Goal: Task Accomplishment & Management: Manage account settings

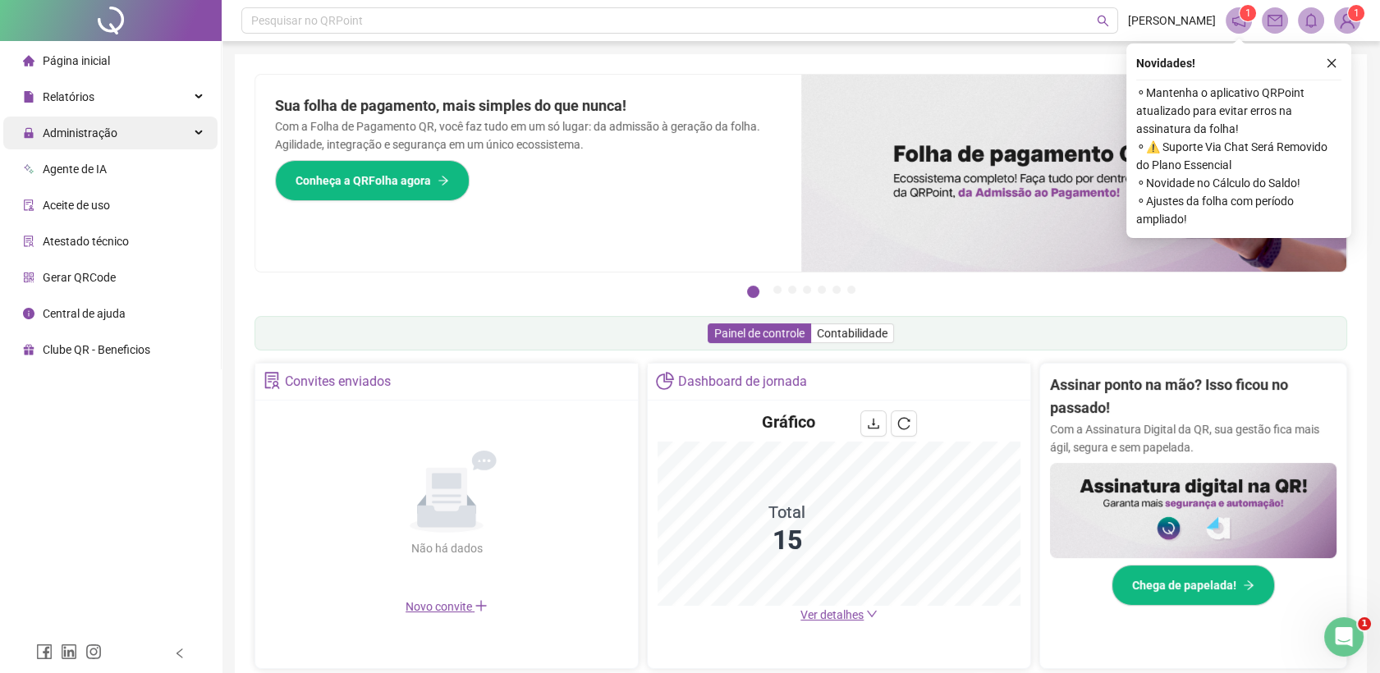
click at [155, 137] on div "Administração" at bounding box center [110, 133] width 214 height 33
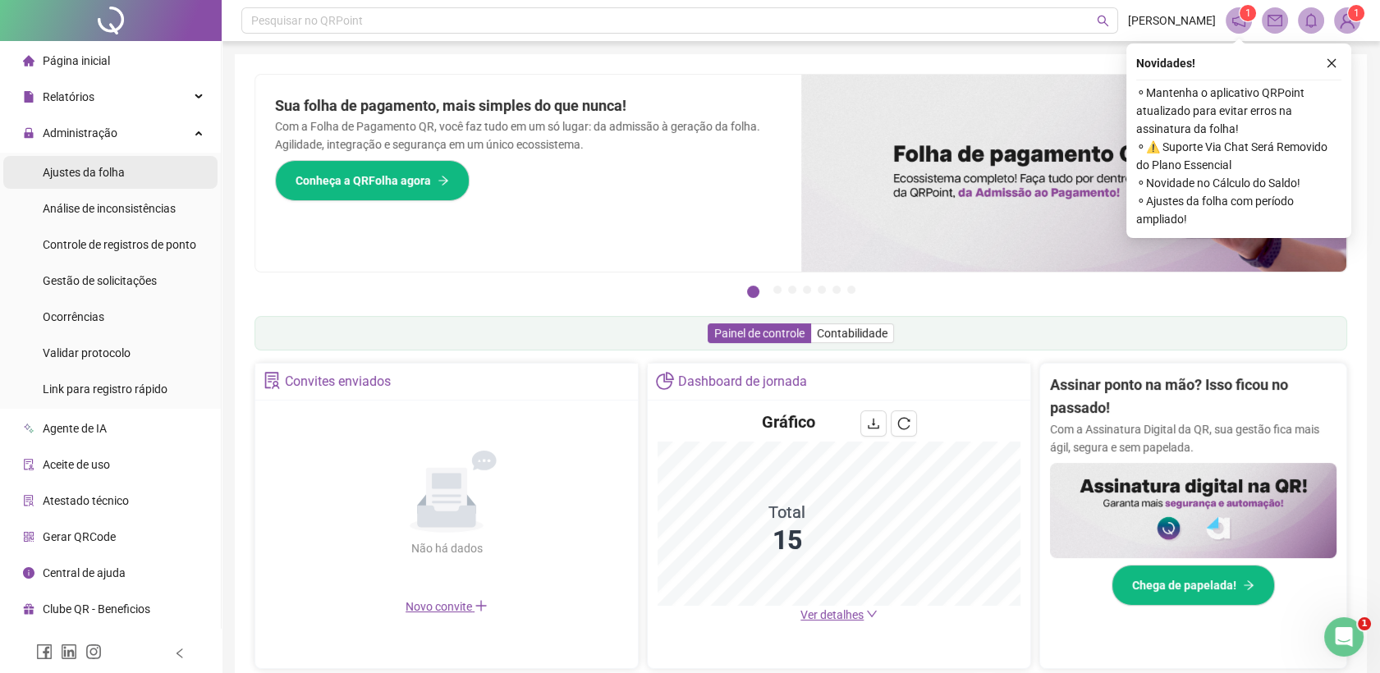
click at [130, 182] on li "Ajustes da folha" at bounding box center [110, 172] width 214 height 33
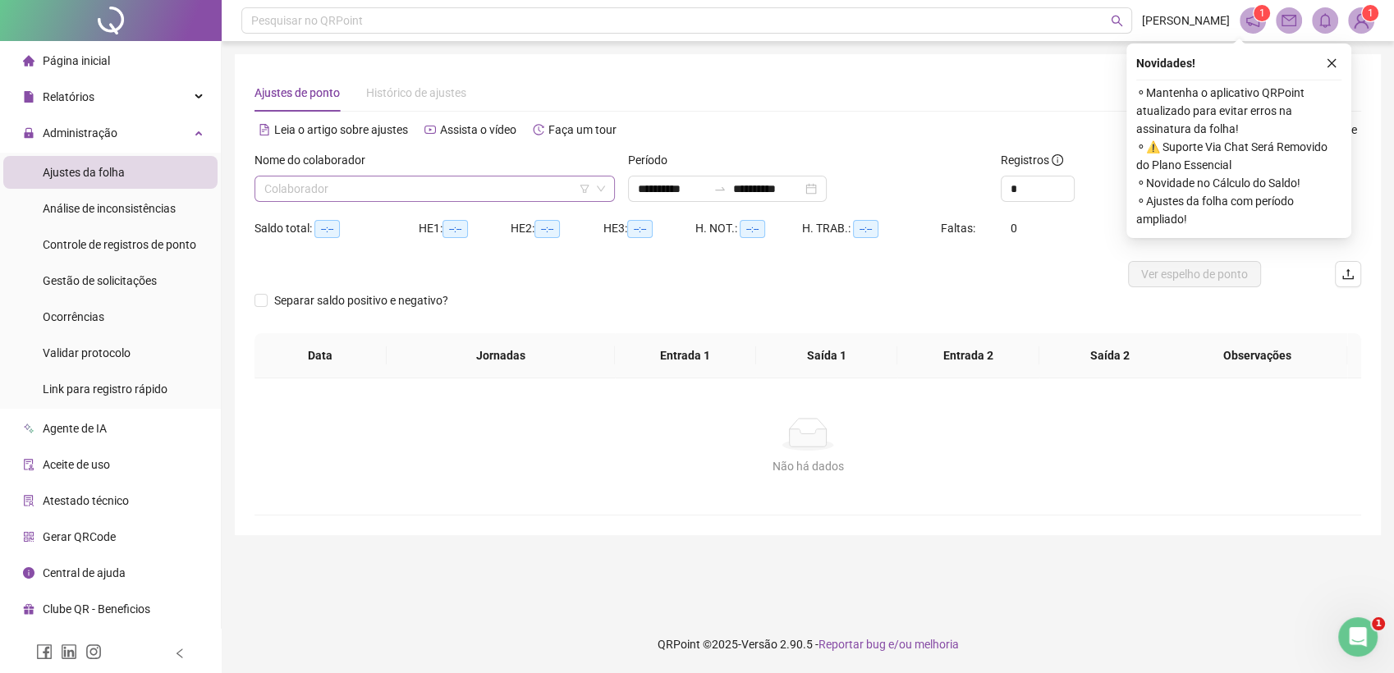
type input "**********"
click at [443, 194] on input "search" at bounding box center [427, 188] width 326 height 25
click at [753, 101] on div "Ajustes de ponto Histórico de ajustes" at bounding box center [807, 93] width 1107 height 38
click at [601, 195] on span at bounding box center [434, 188] width 341 height 25
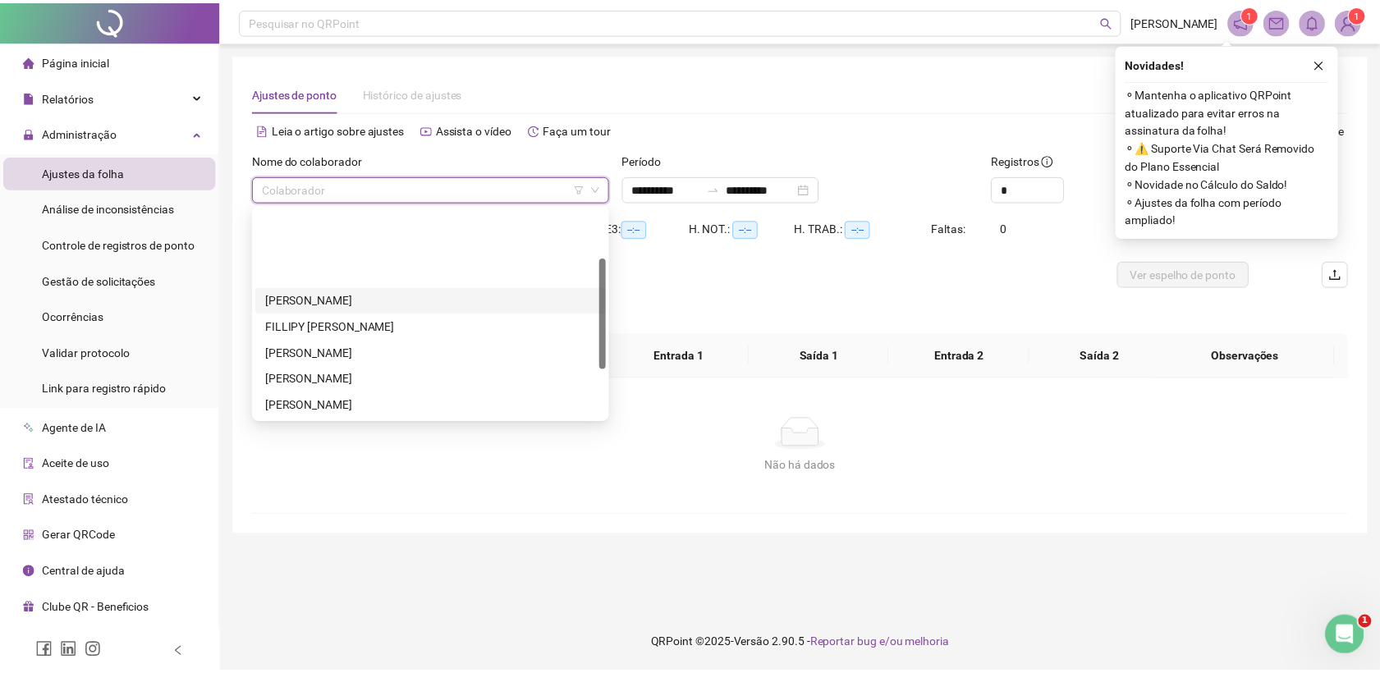
scroll to position [91, 0]
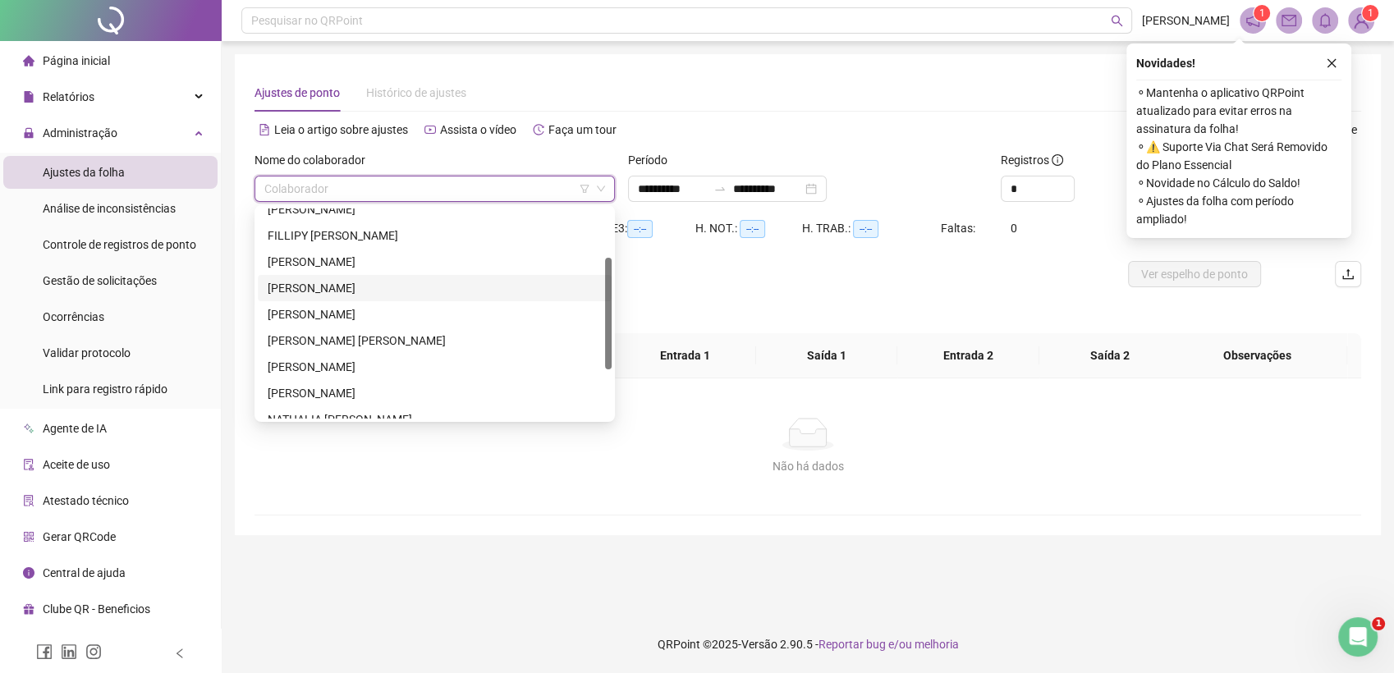
click at [321, 291] on div "[PERSON_NAME]" at bounding box center [435, 288] width 334 height 18
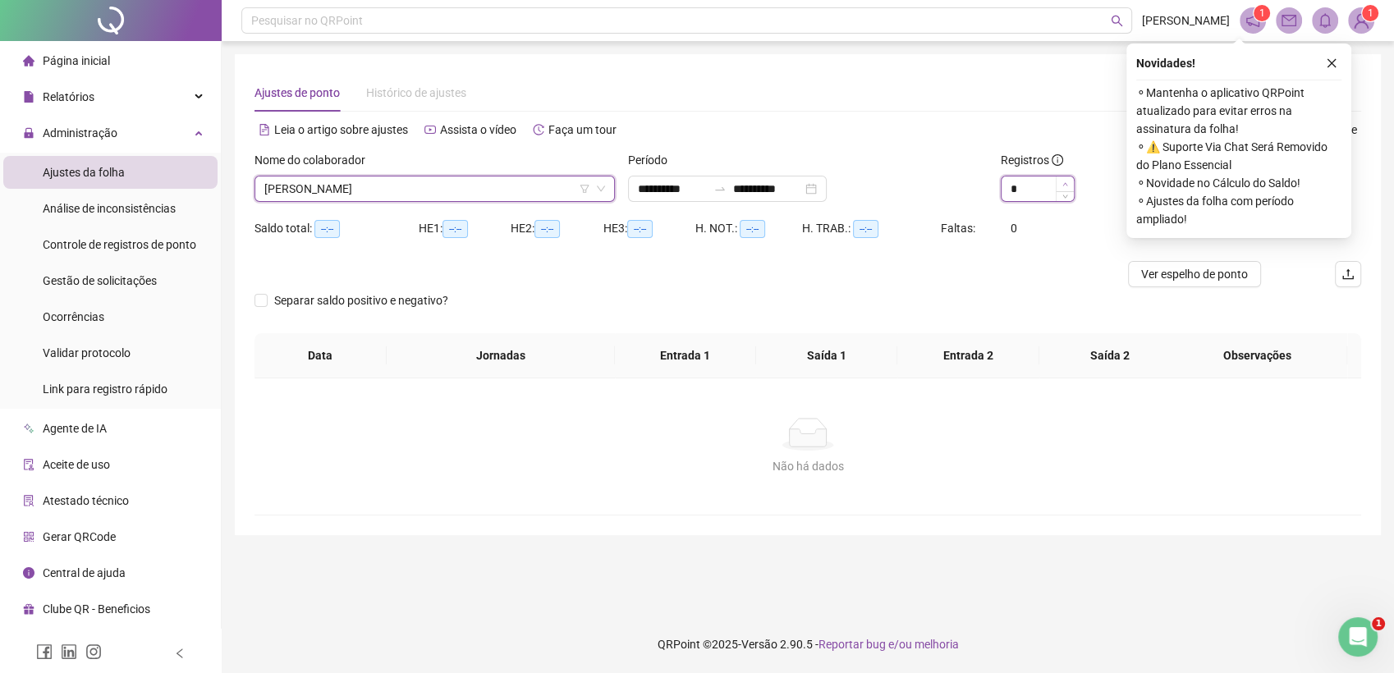
type input "*"
click at [1069, 181] on span "Increase Value" at bounding box center [1065, 183] width 18 height 15
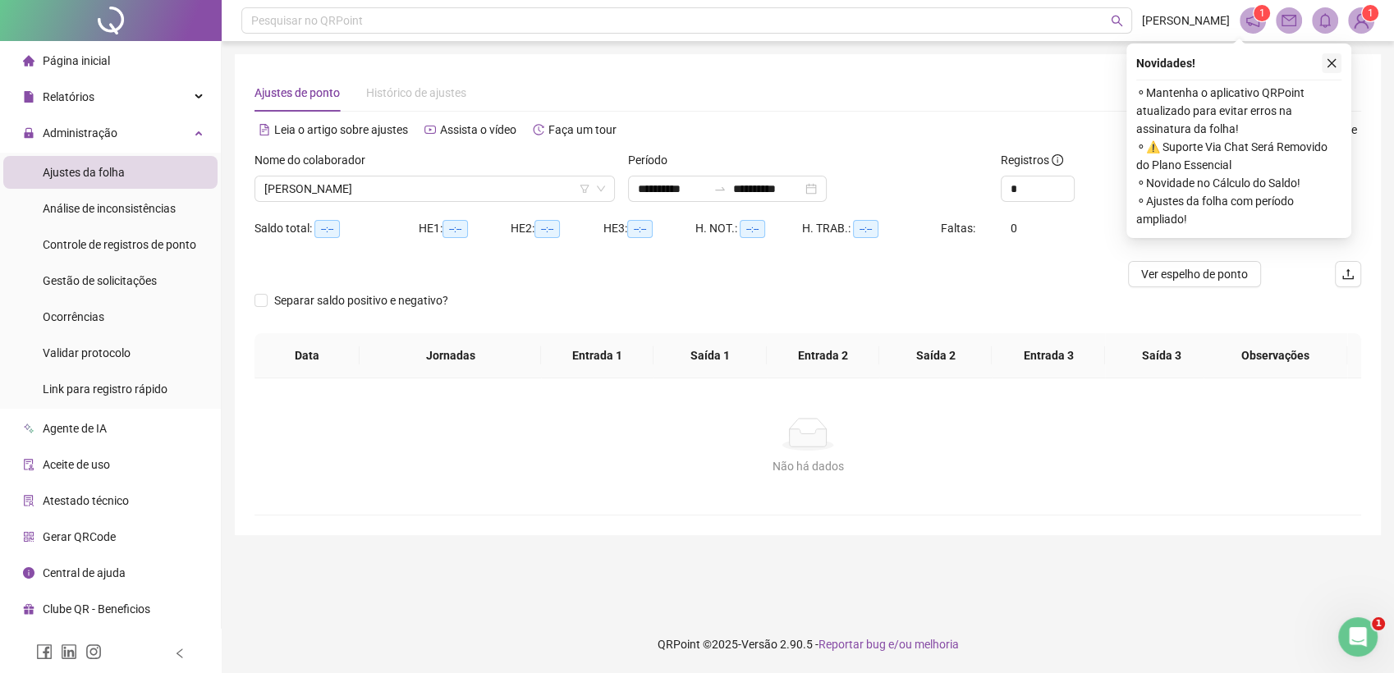
click at [1335, 61] on icon "close" at bounding box center [1331, 62] width 11 height 11
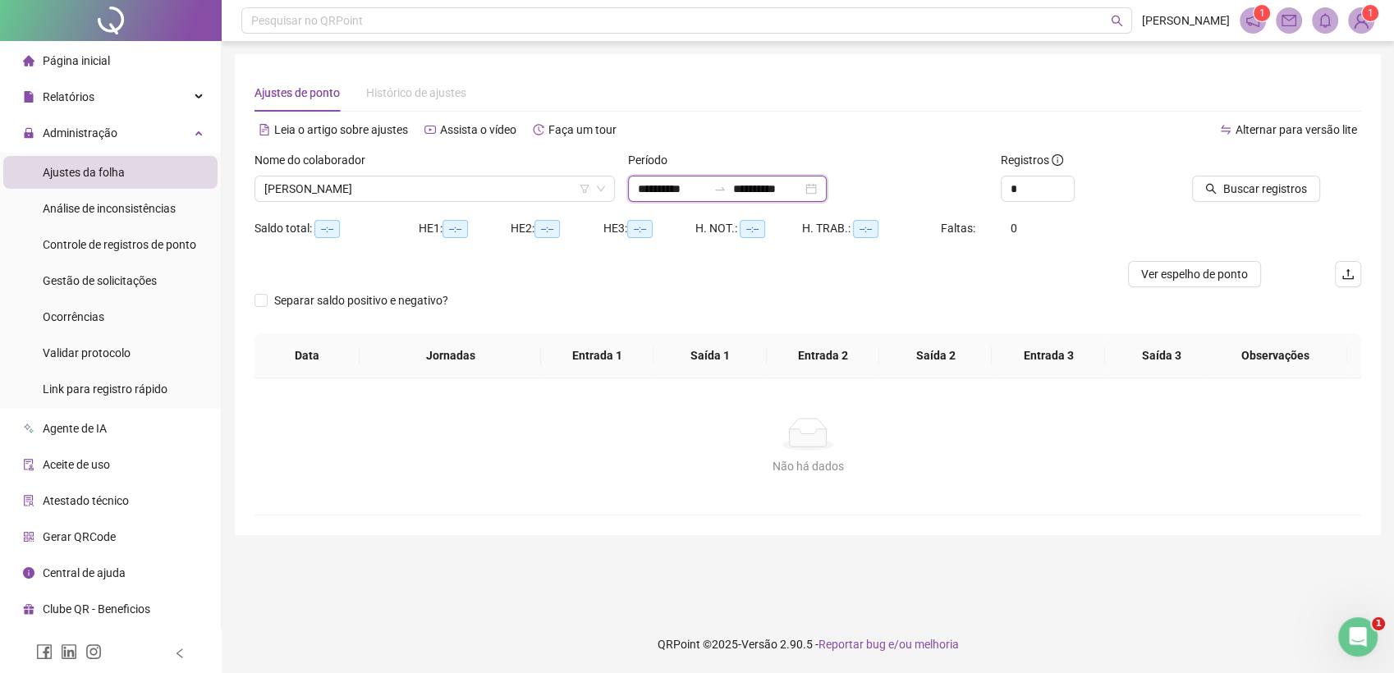
click at [649, 186] on input "**********" at bounding box center [672, 189] width 69 height 18
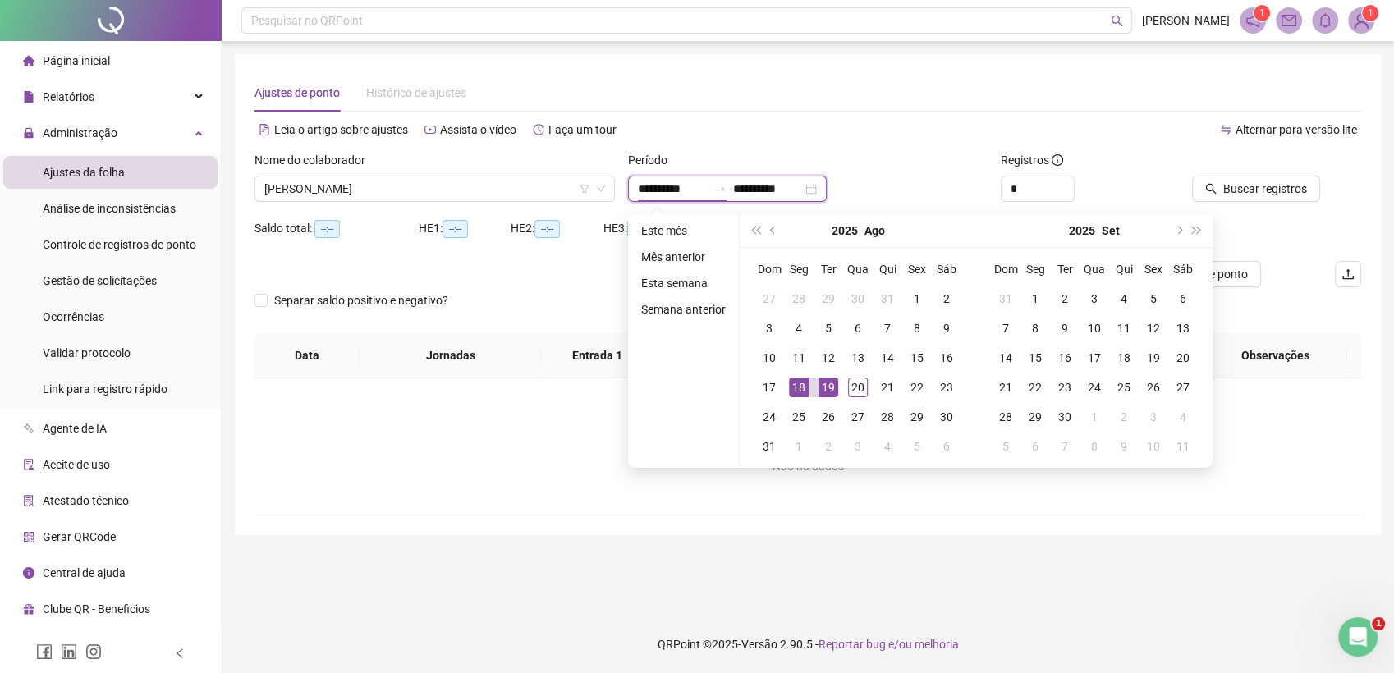
type input "**********"
click at [764, 190] on input "**********" at bounding box center [767, 189] width 69 height 18
type input "**********"
click at [972, 177] on div "**********" at bounding box center [808, 189] width 360 height 26
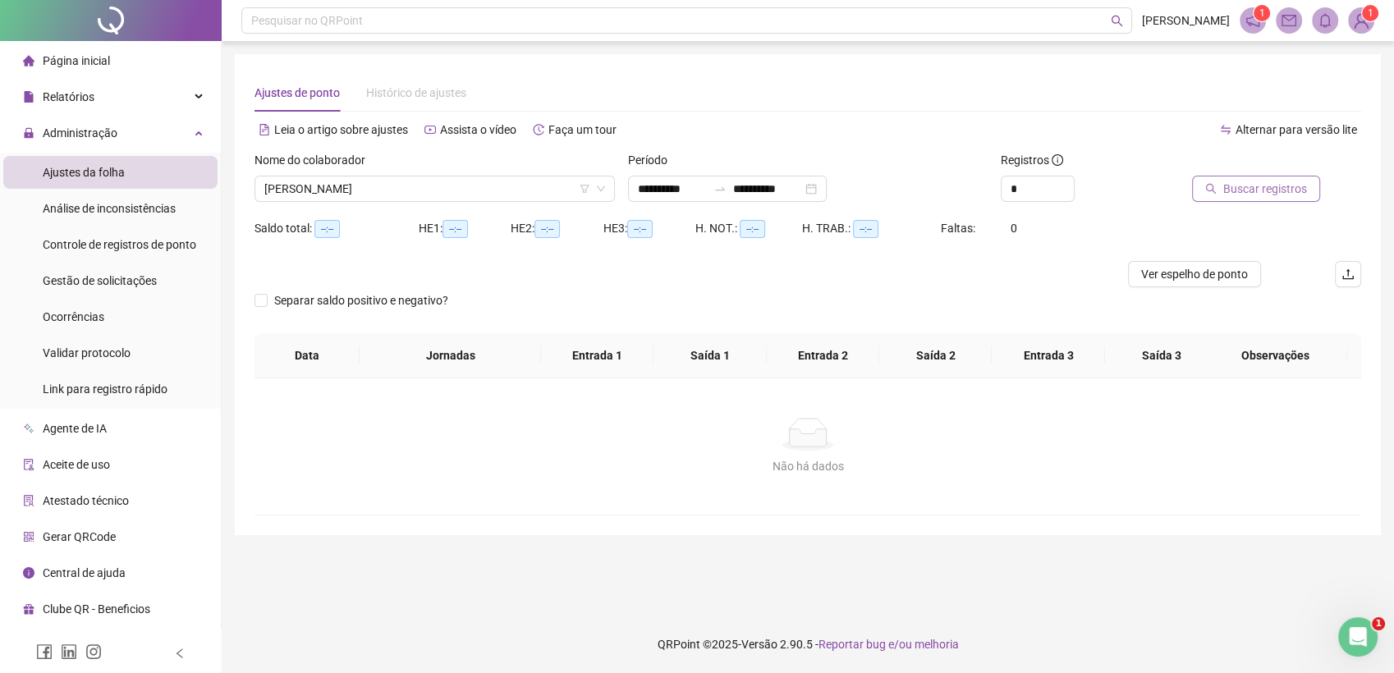
click at [1261, 181] on span "Buscar registros" at bounding box center [1265, 189] width 84 height 18
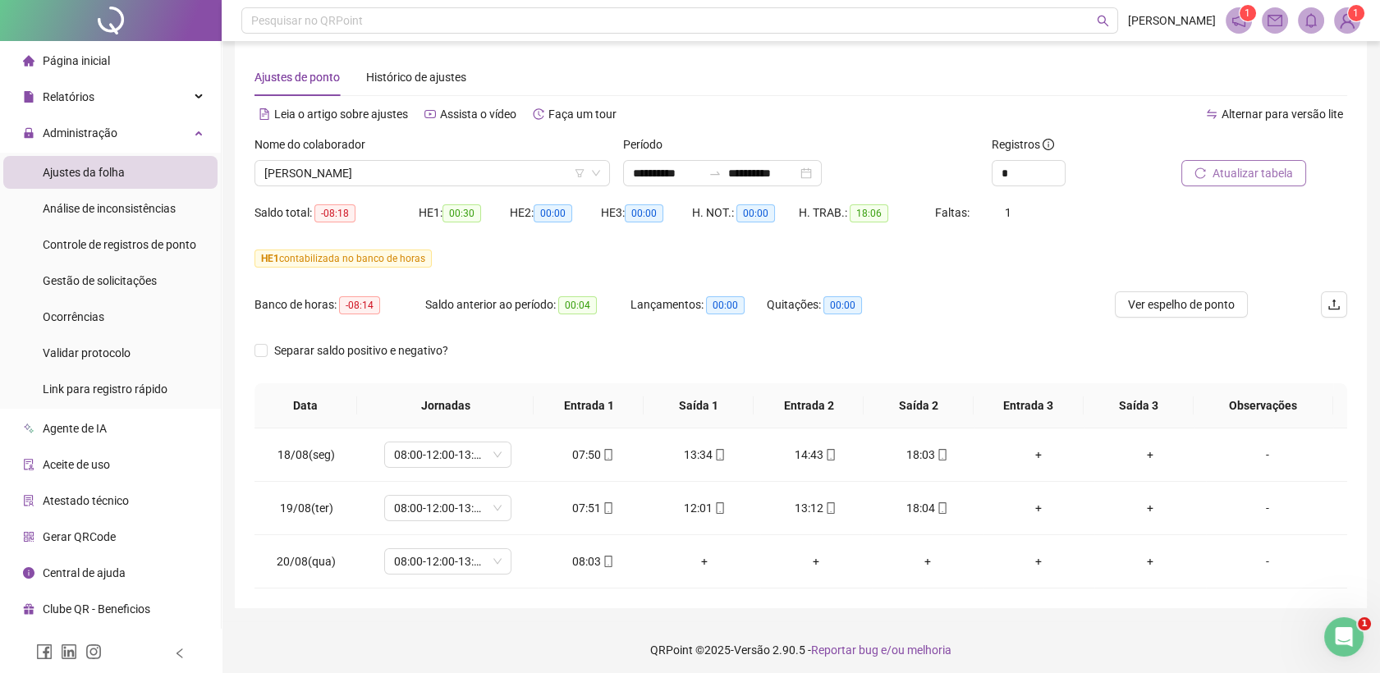
scroll to position [20, 0]
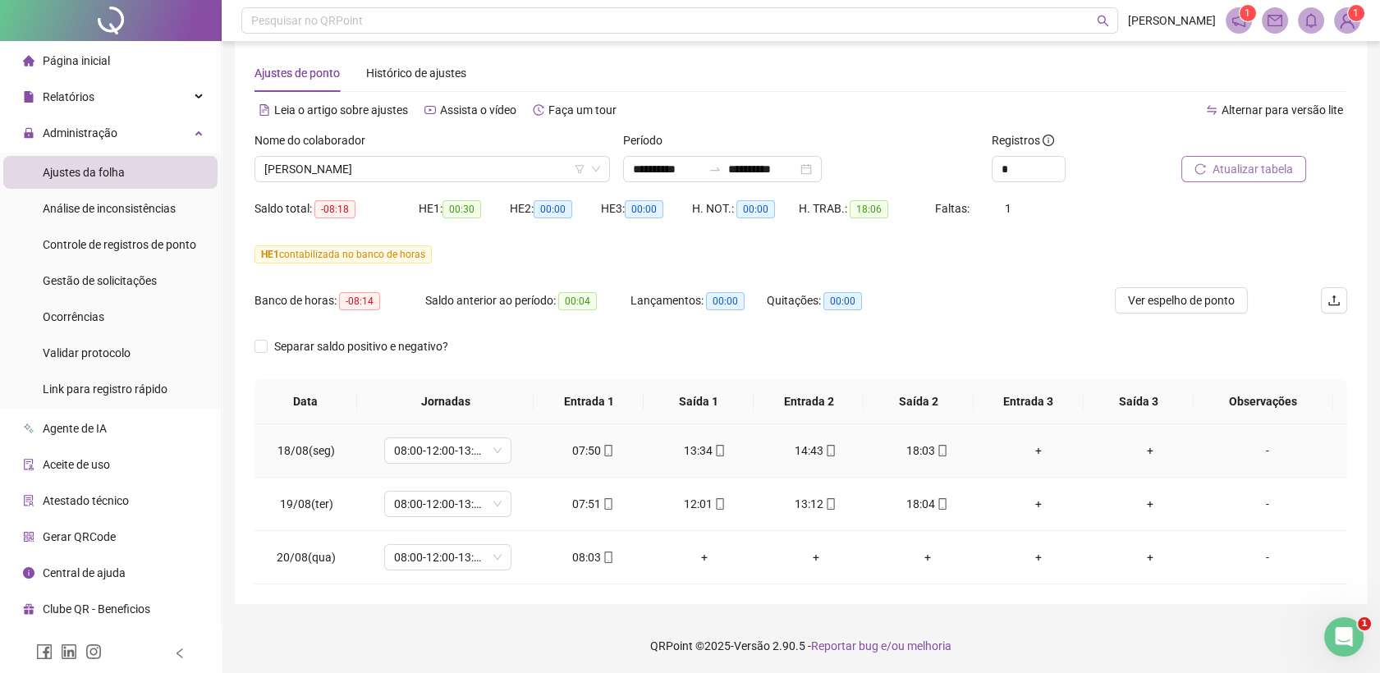
click at [608, 451] on icon "mobile" at bounding box center [608, 450] width 11 height 11
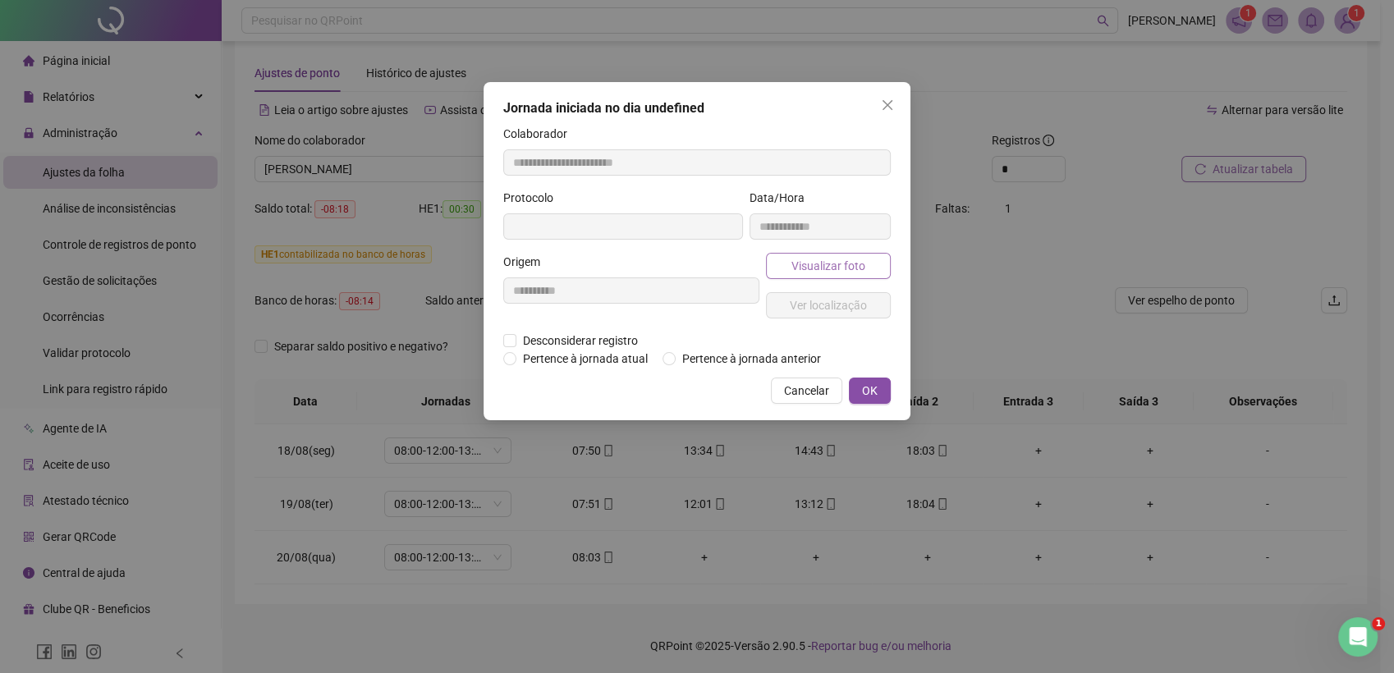
click at [821, 268] on span "Visualizar foto" at bounding box center [828, 266] width 74 height 18
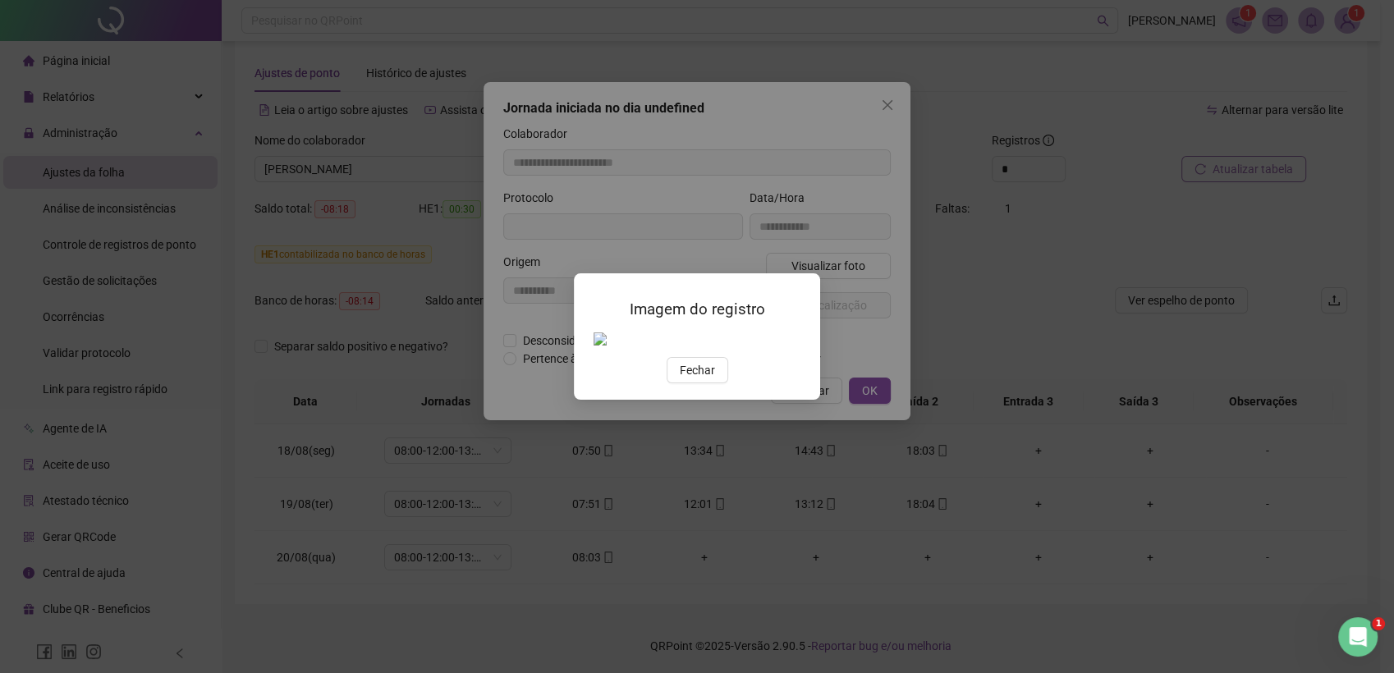
click at [703, 369] on span "Fechar" at bounding box center [697, 370] width 35 height 18
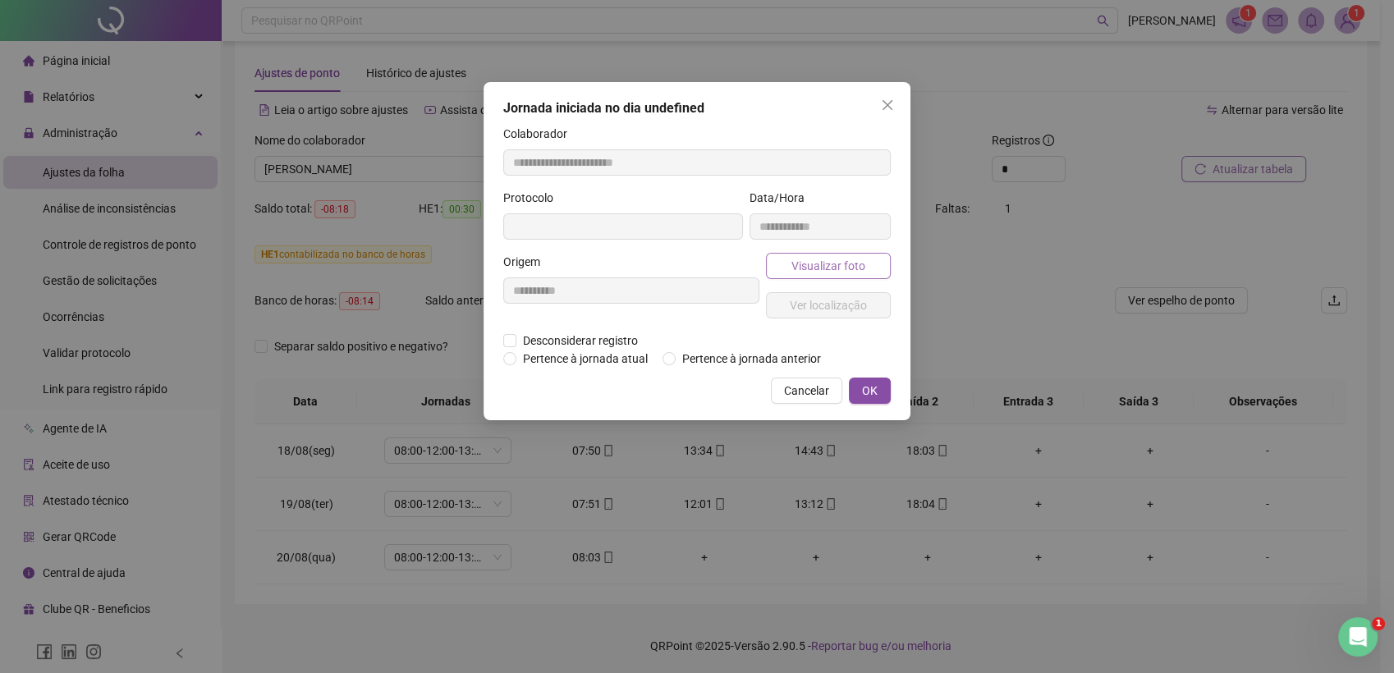
type input "**********"
click at [823, 268] on span "Visualizar foto" at bounding box center [828, 268] width 74 height 18
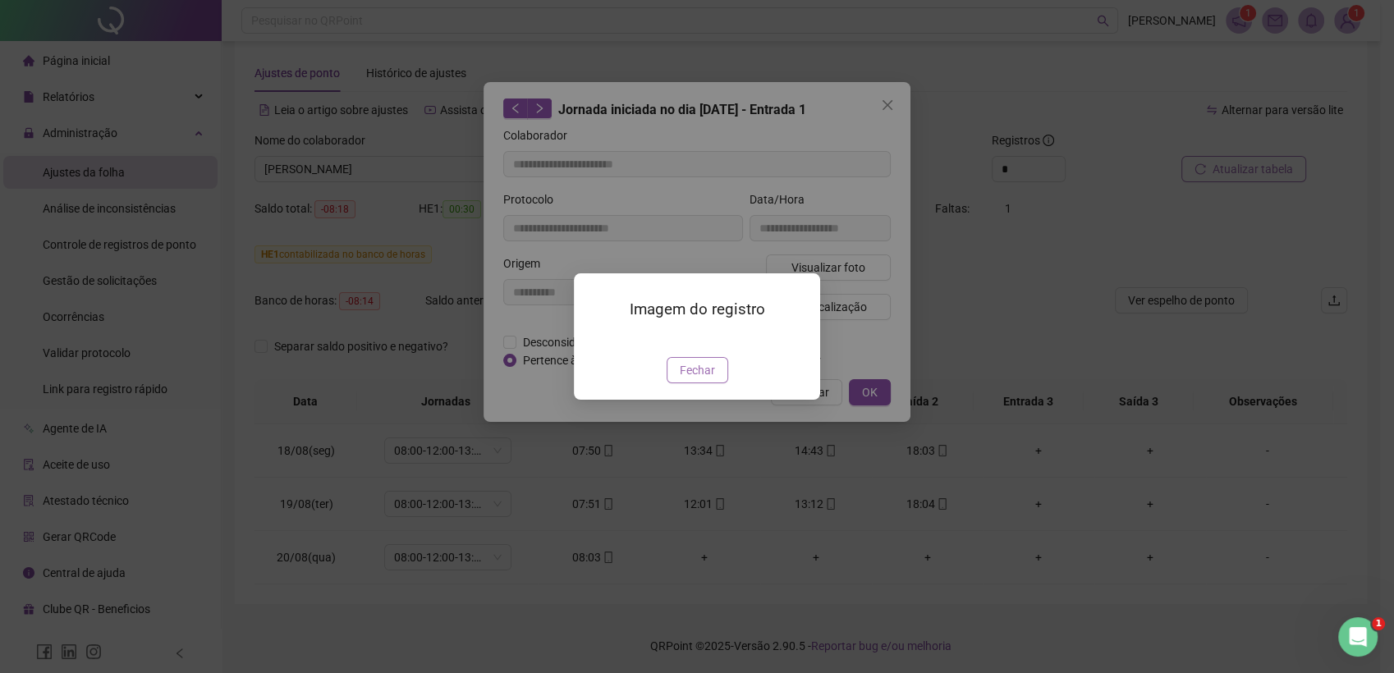
click at [707, 379] on span "Fechar" at bounding box center [697, 370] width 35 height 18
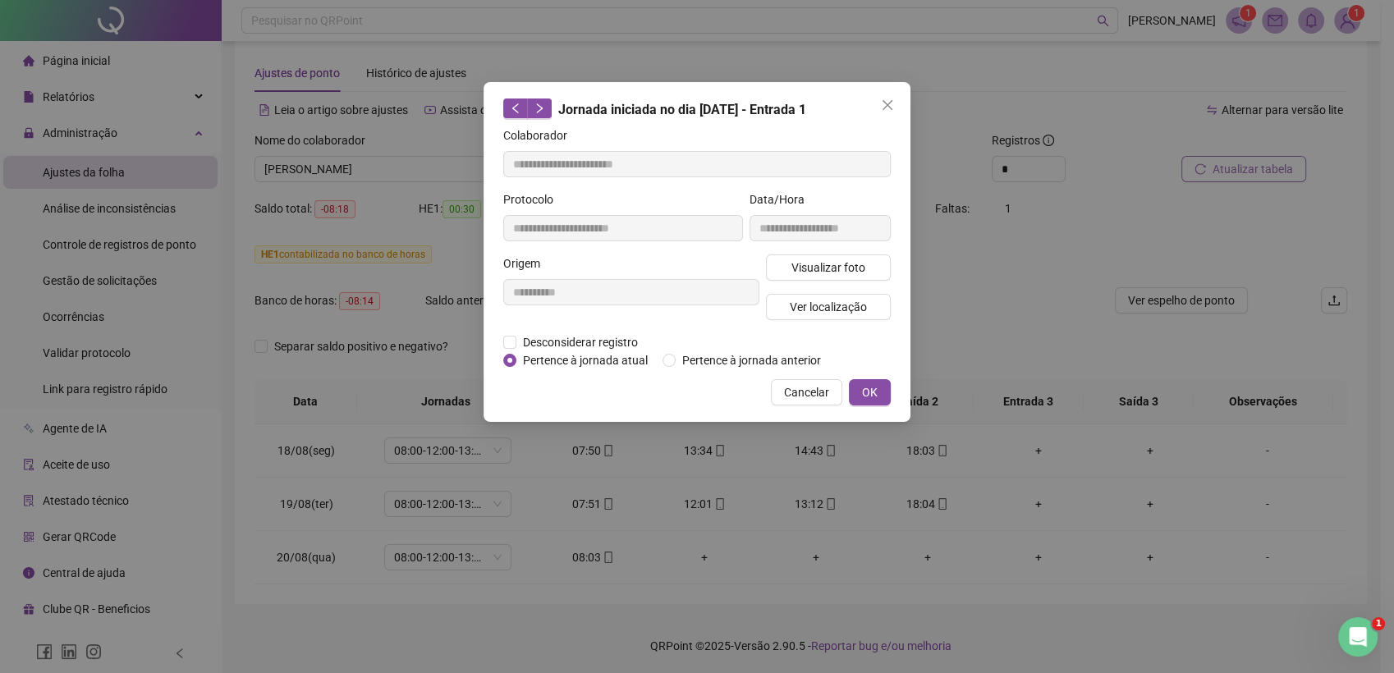
click at [890, 105] on icon "close" at bounding box center [887, 105] width 13 height 13
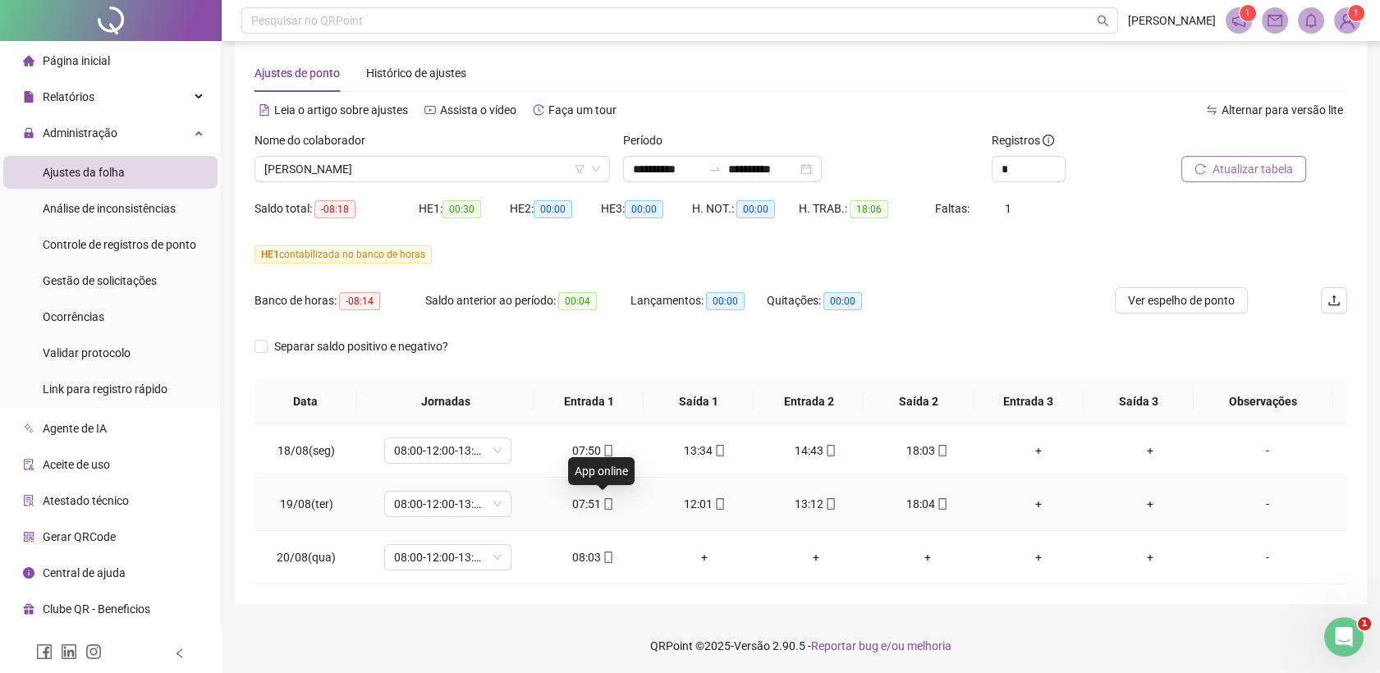
click at [605, 507] on icon "mobile" at bounding box center [608, 503] width 11 height 11
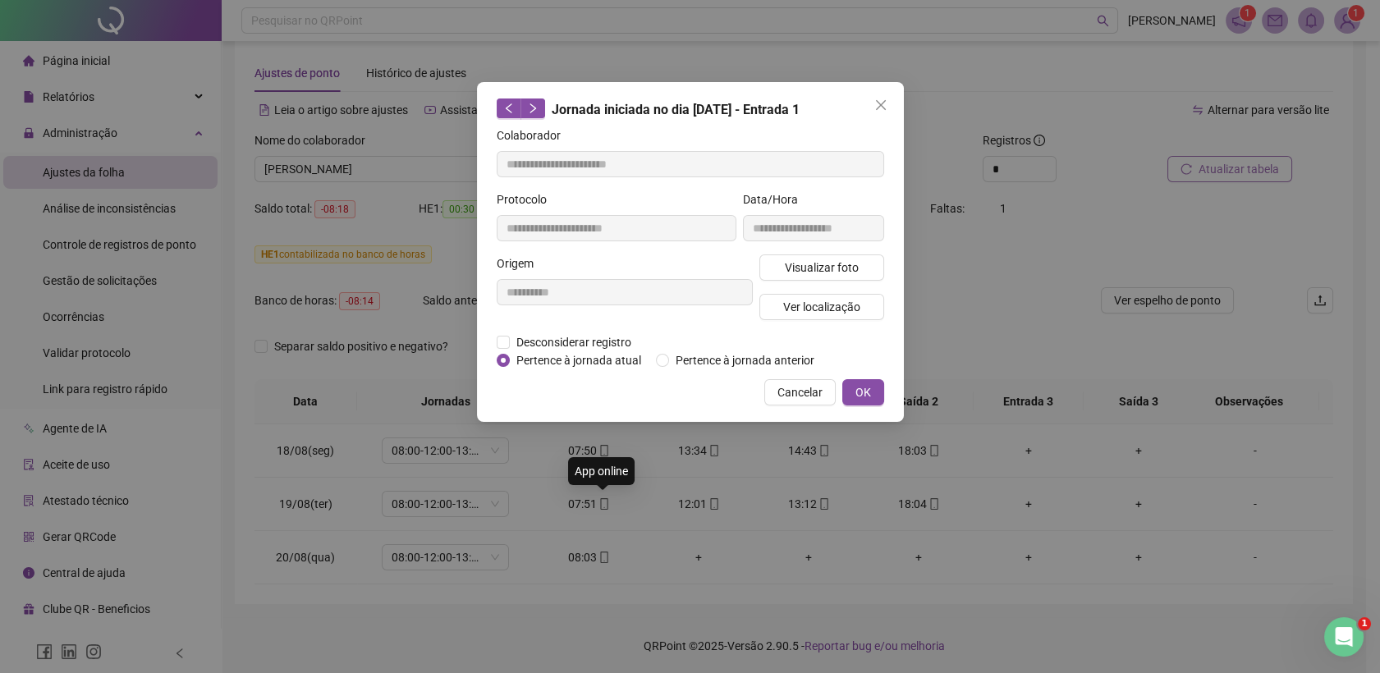
type input "**********"
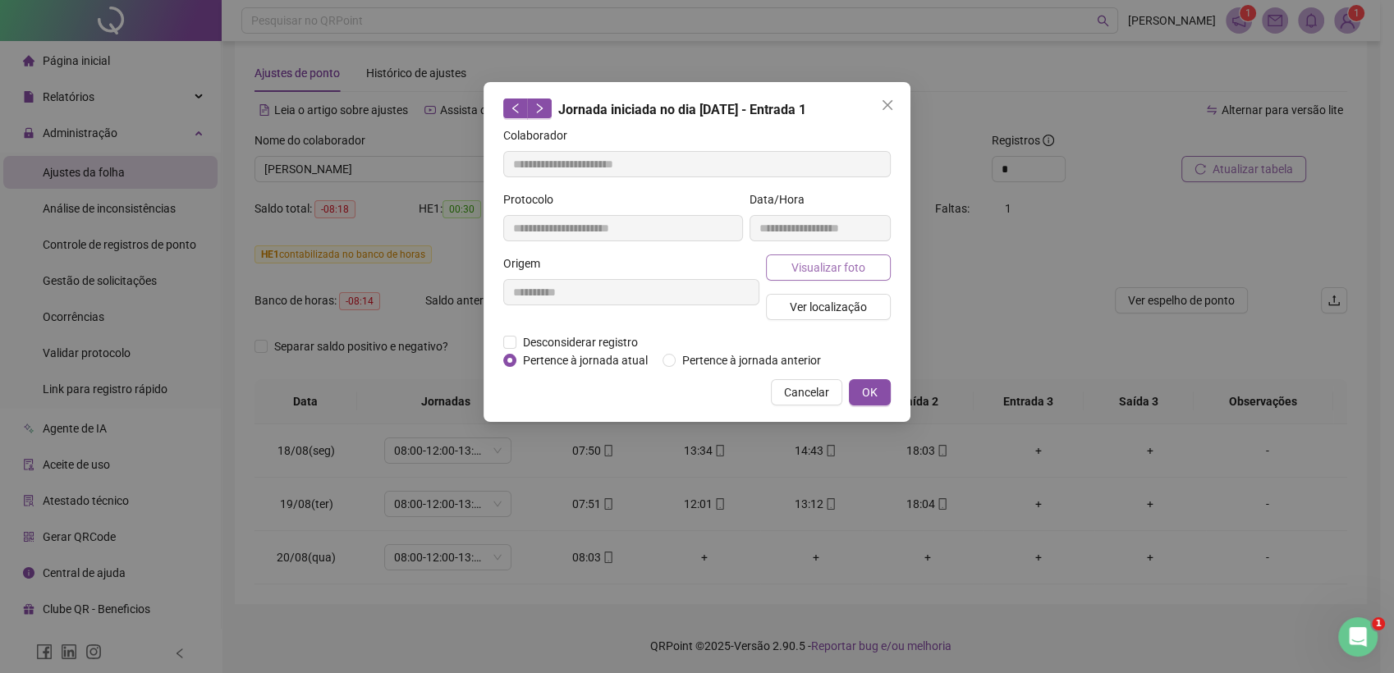
click at [829, 254] on button "Visualizar foto" at bounding box center [828, 267] width 125 height 26
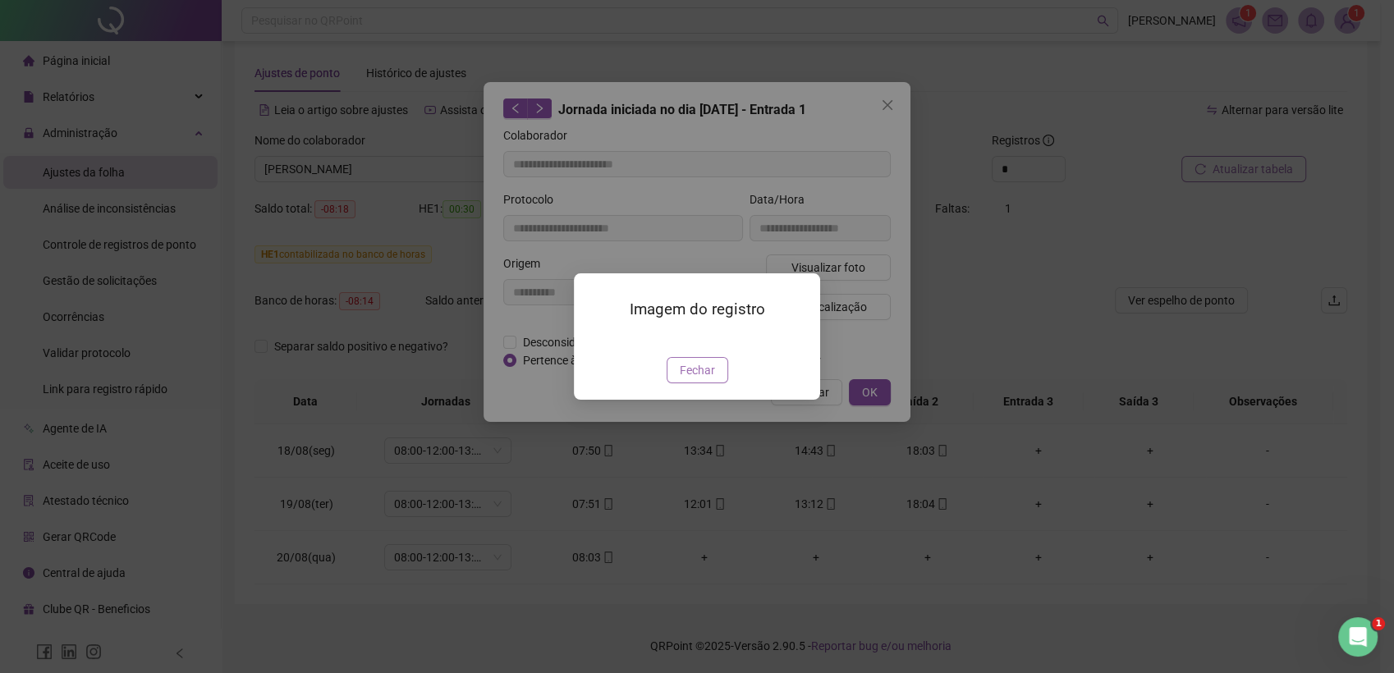
click at [713, 369] on span "Fechar" at bounding box center [697, 370] width 35 height 18
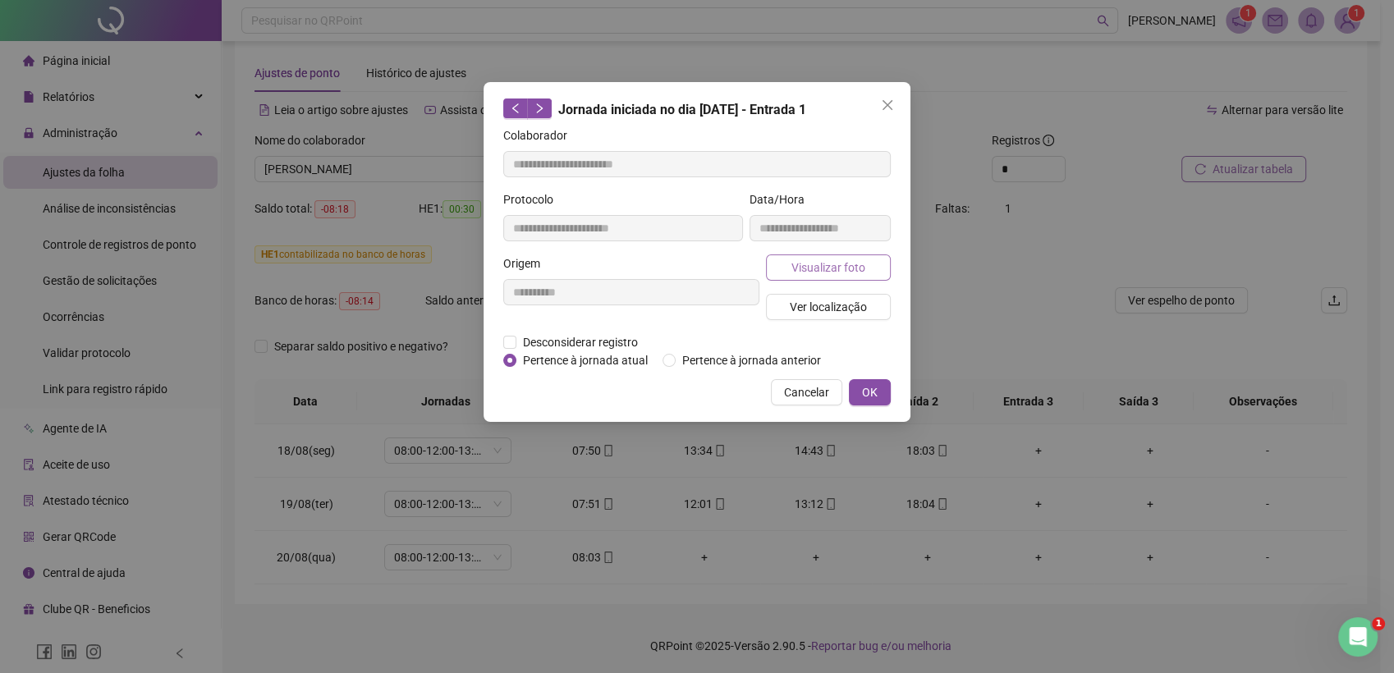
click at [836, 259] on span "Visualizar foto" at bounding box center [828, 268] width 74 height 18
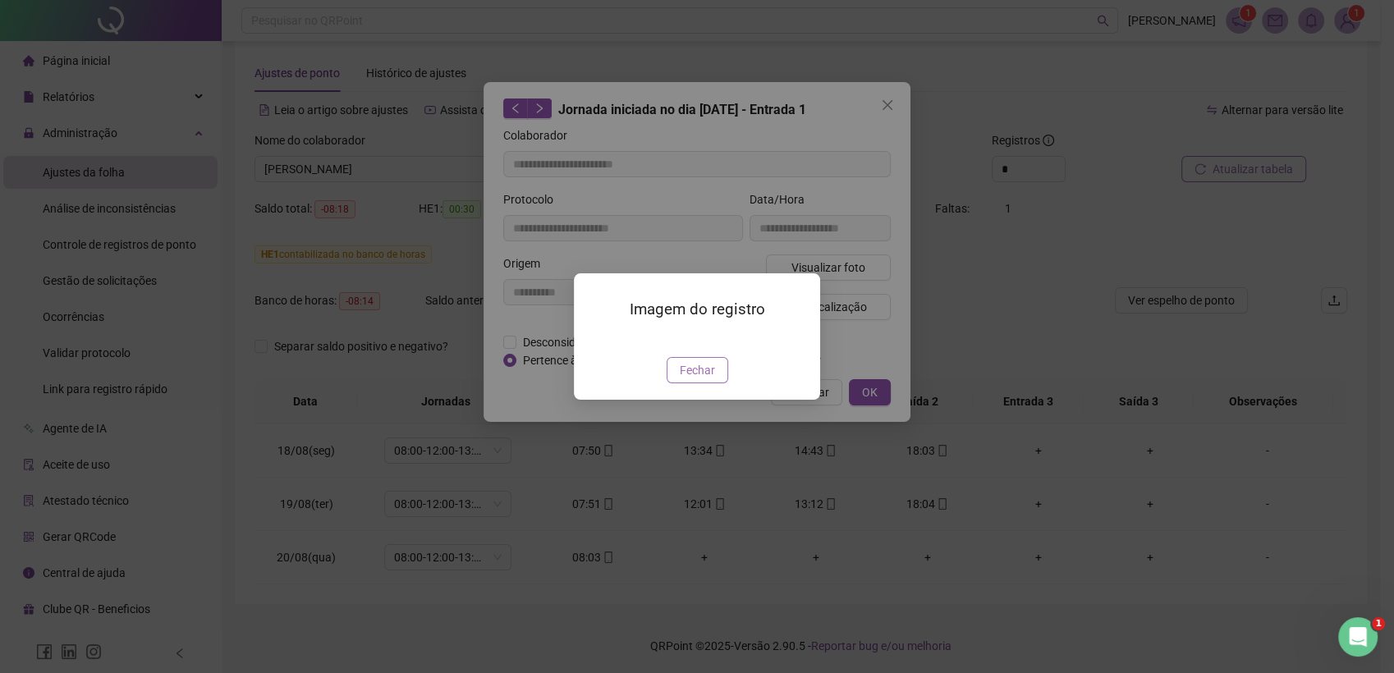
click at [704, 379] on span "Fechar" at bounding box center [697, 370] width 35 height 18
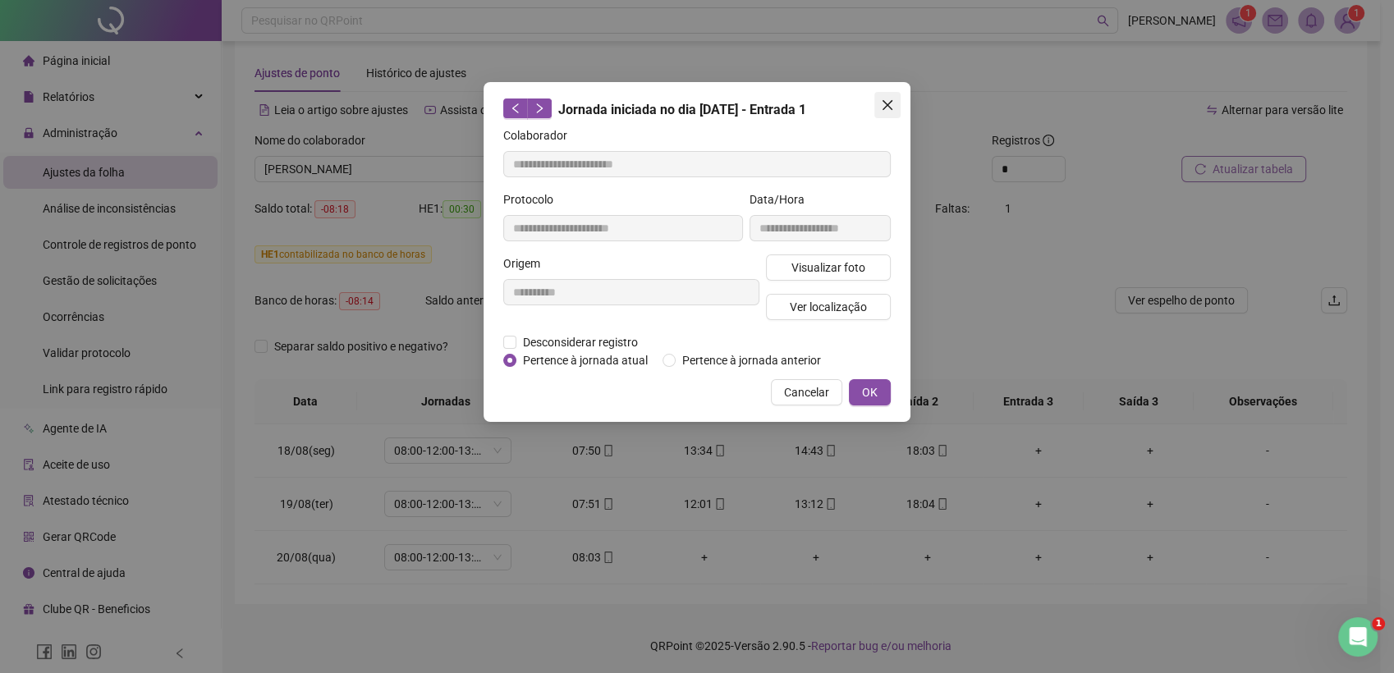
click at [892, 108] on icon "close" at bounding box center [887, 105] width 13 height 13
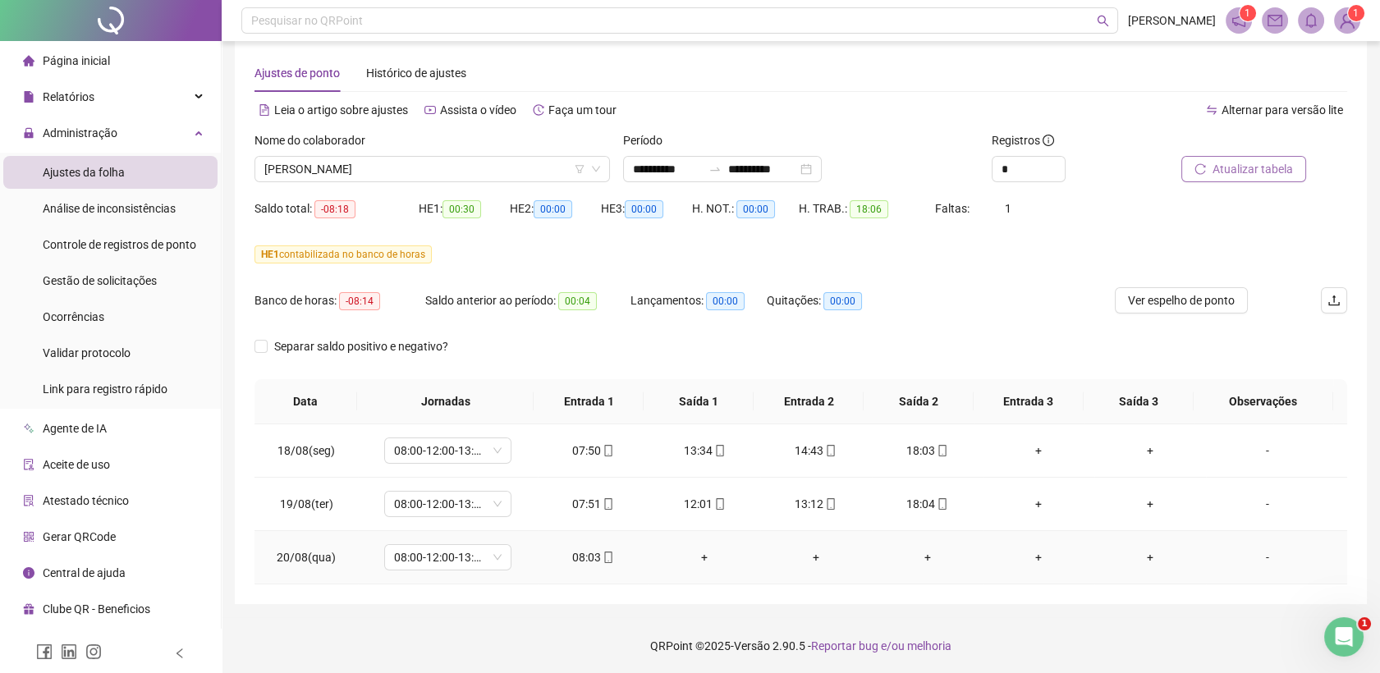
click at [604, 555] on icon "mobile" at bounding box center [607, 557] width 7 height 11
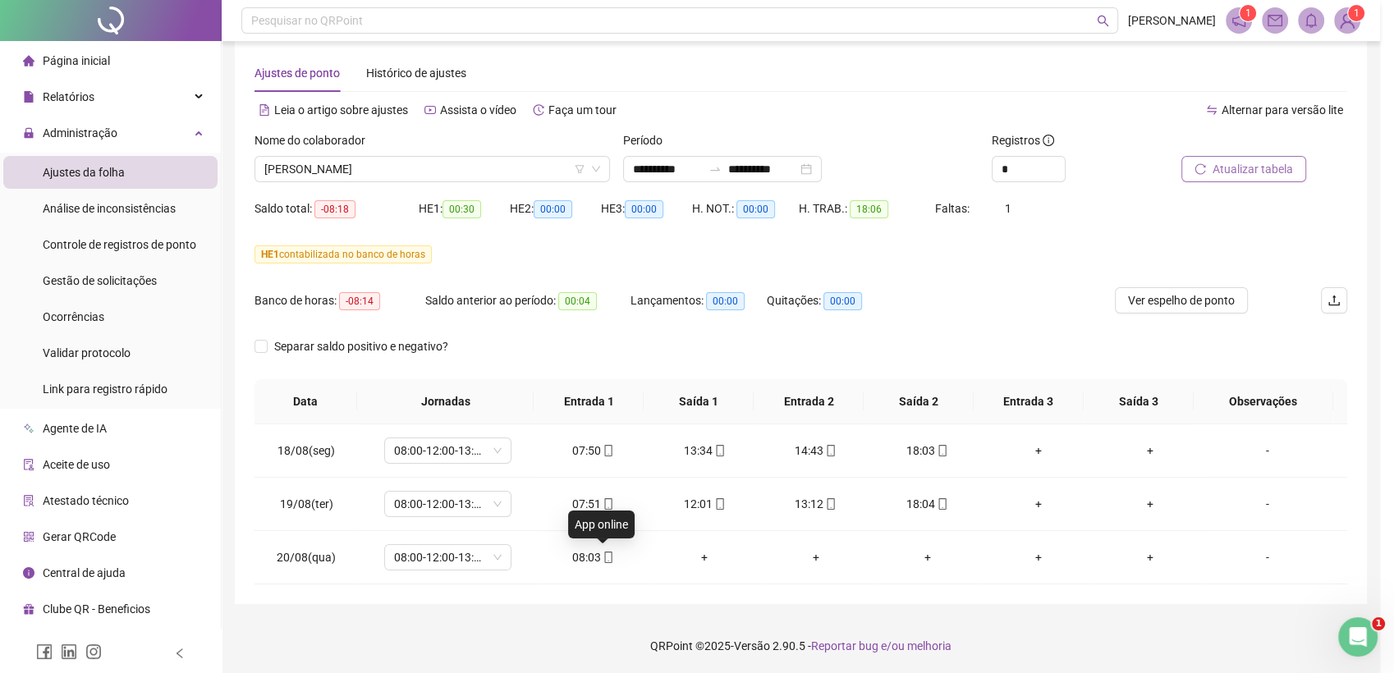
type input "**********"
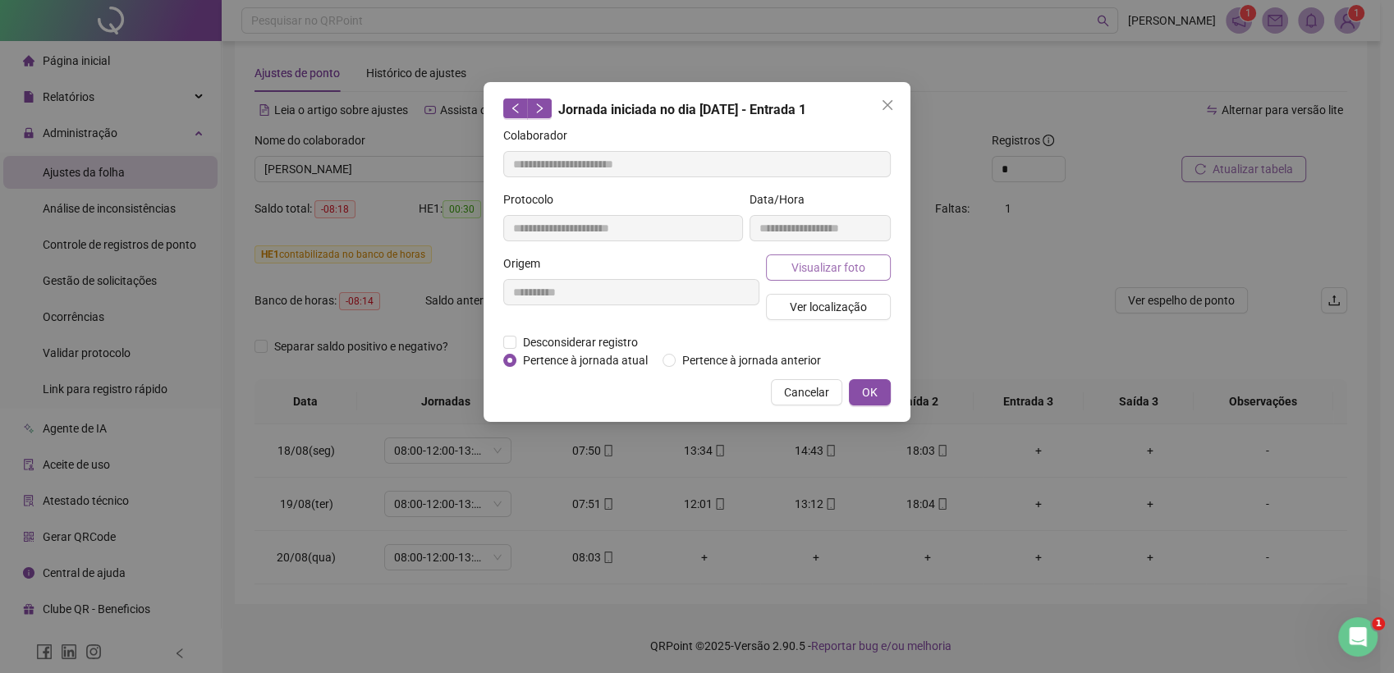
click at [831, 268] on span "Visualizar foto" at bounding box center [828, 268] width 74 height 18
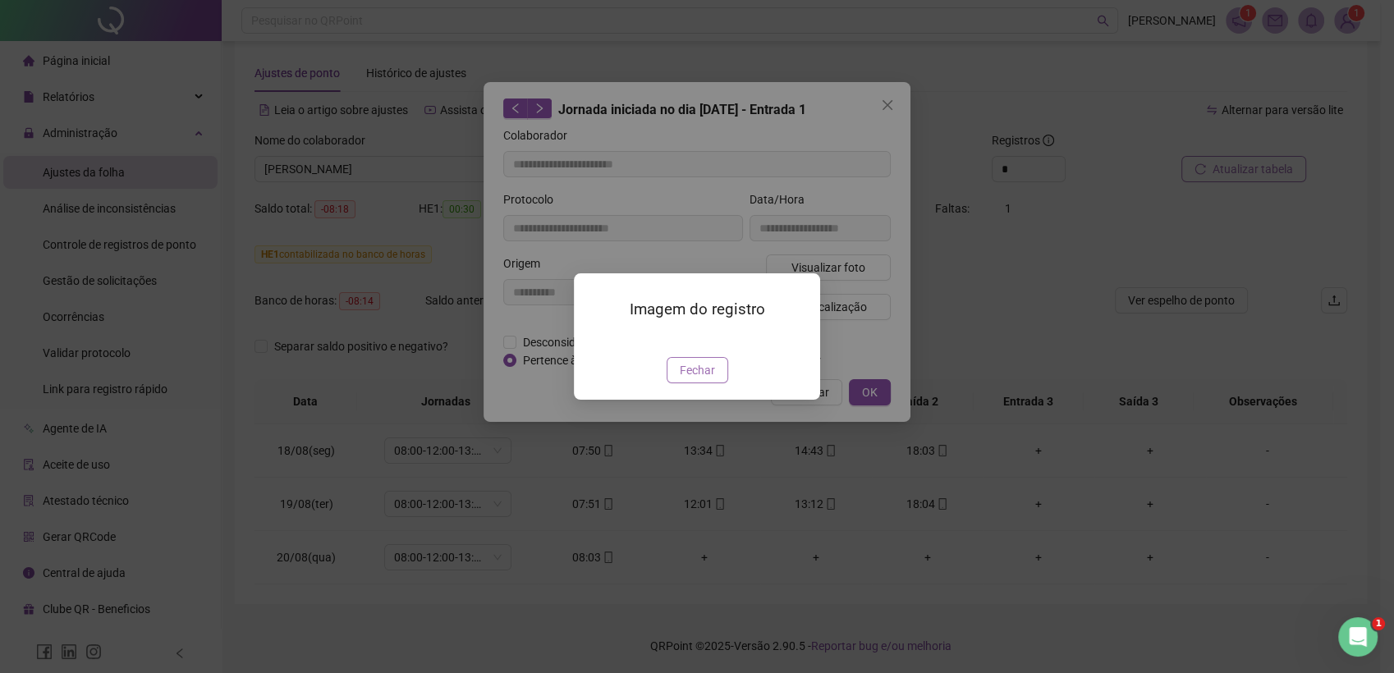
click at [701, 379] on span "Fechar" at bounding box center [697, 370] width 35 height 18
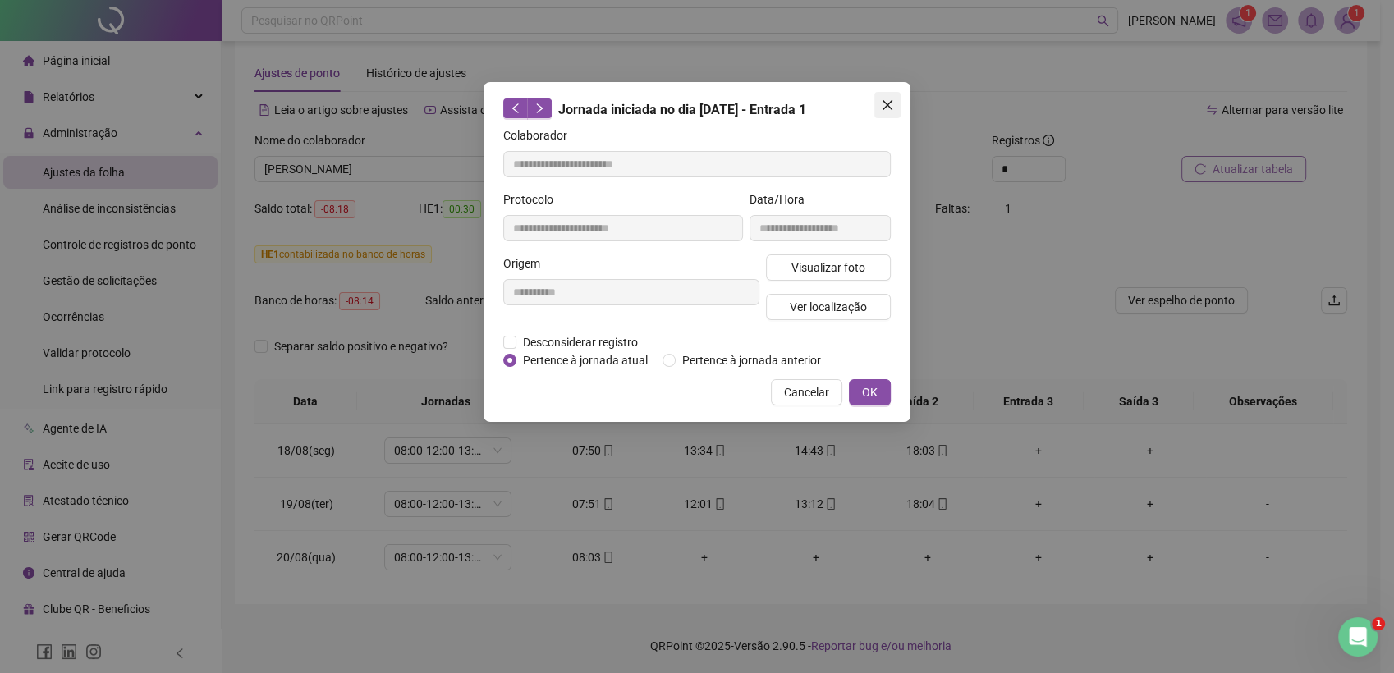
click at [892, 102] on icon "close" at bounding box center [887, 105] width 13 height 13
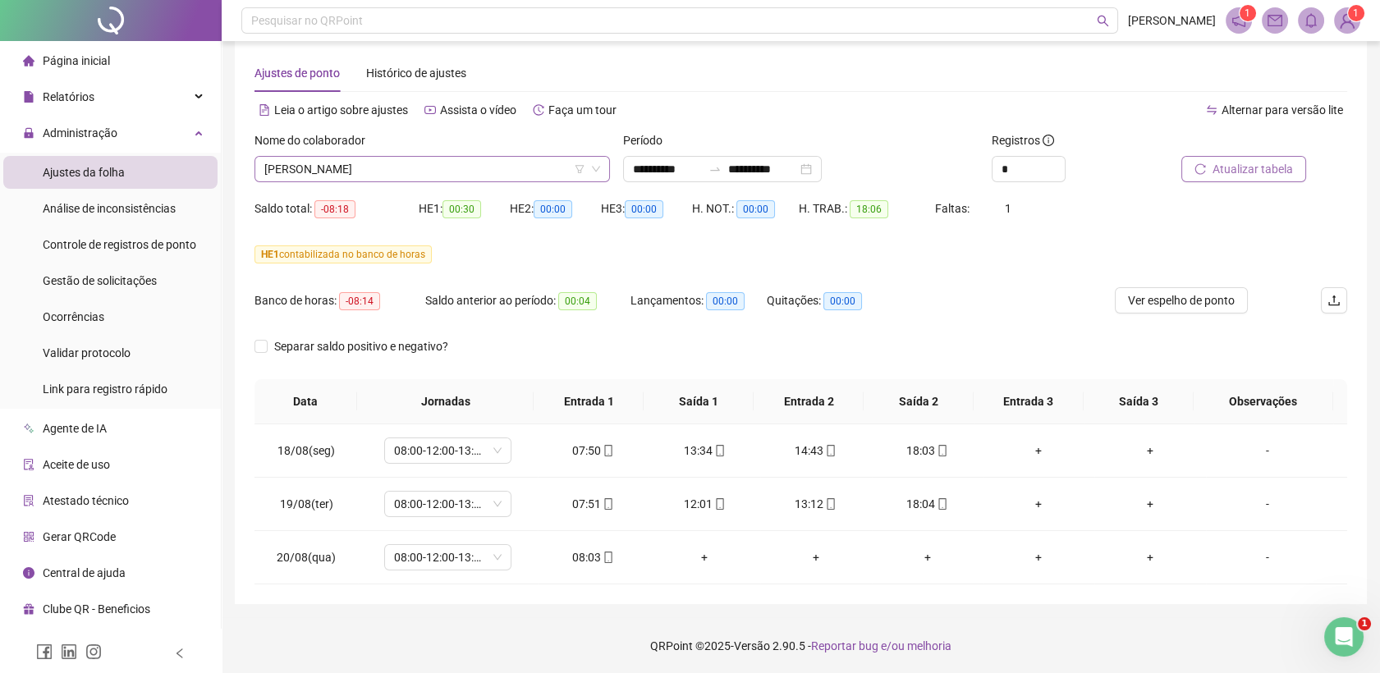
click at [506, 157] on span "[PERSON_NAME]" at bounding box center [432, 169] width 336 height 25
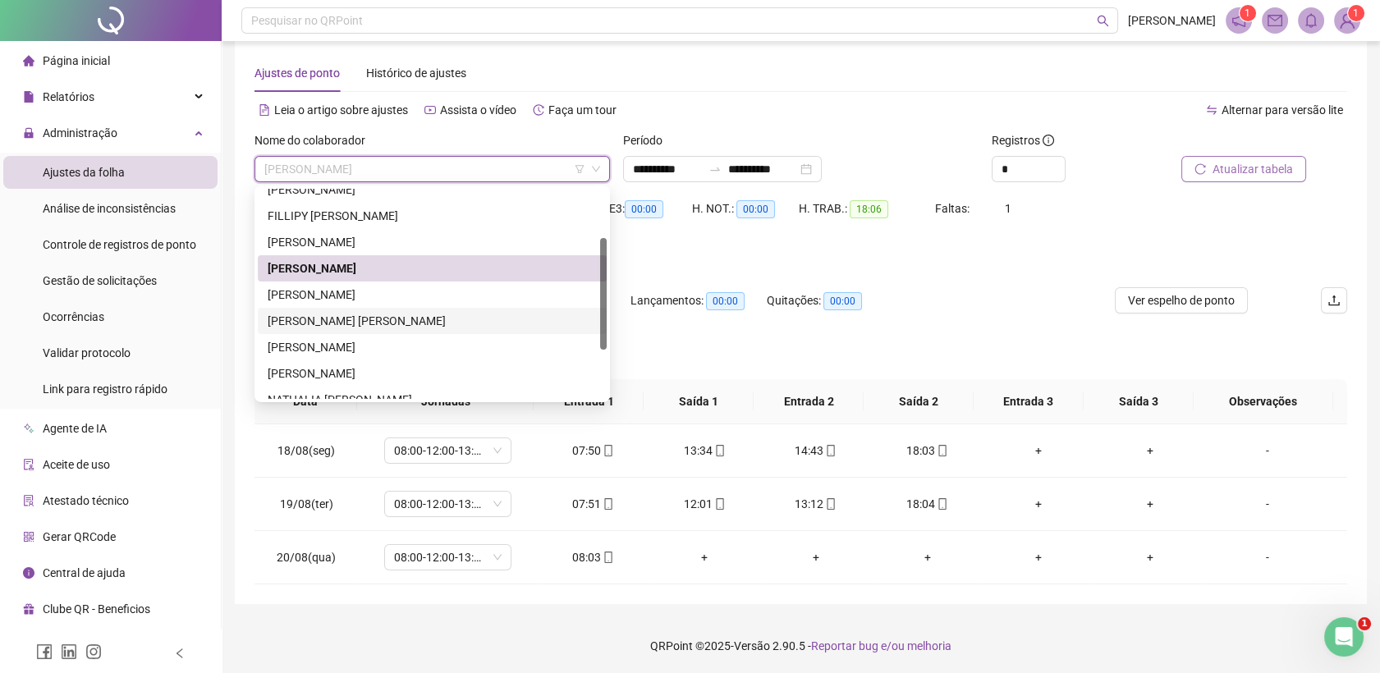
click at [397, 325] on div "[PERSON_NAME] [PERSON_NAME]" at bounding box center [432, 321] width 329 height 18
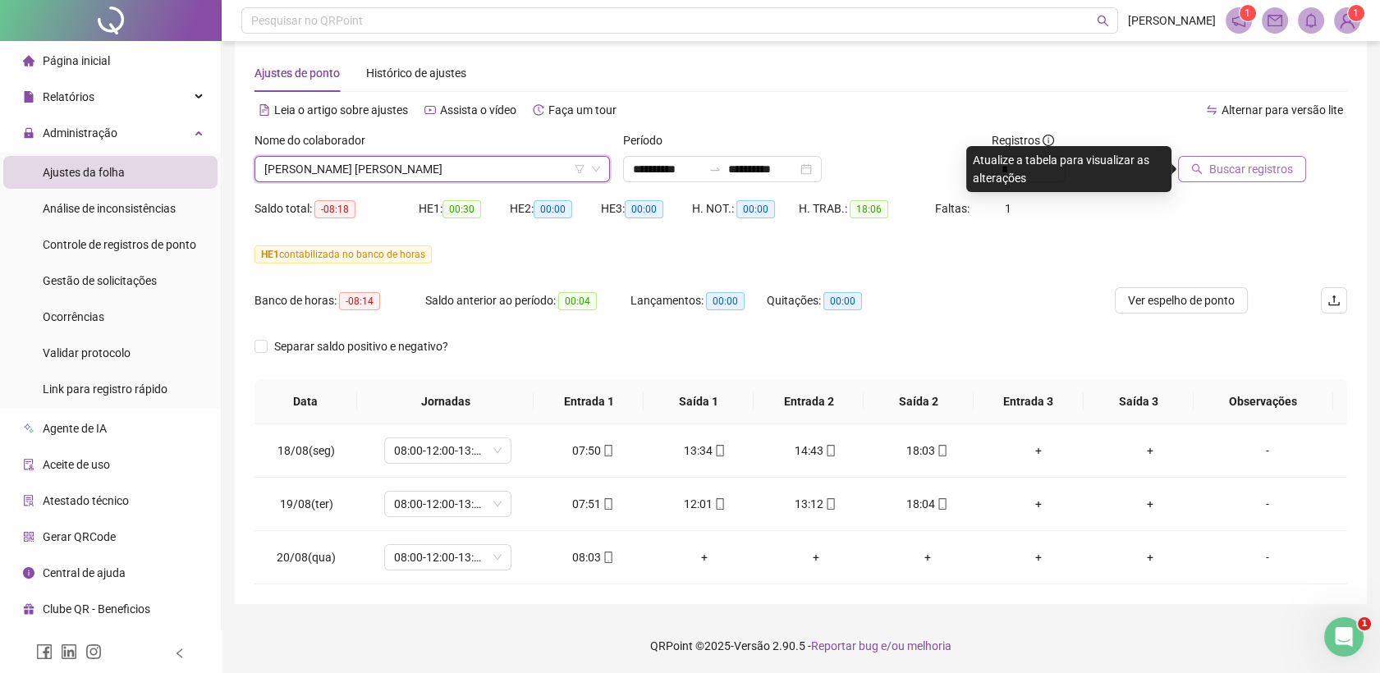
click at [1253, 167] on span "Buscar registros" at bounding box center [1251, 169] width 84 height 18
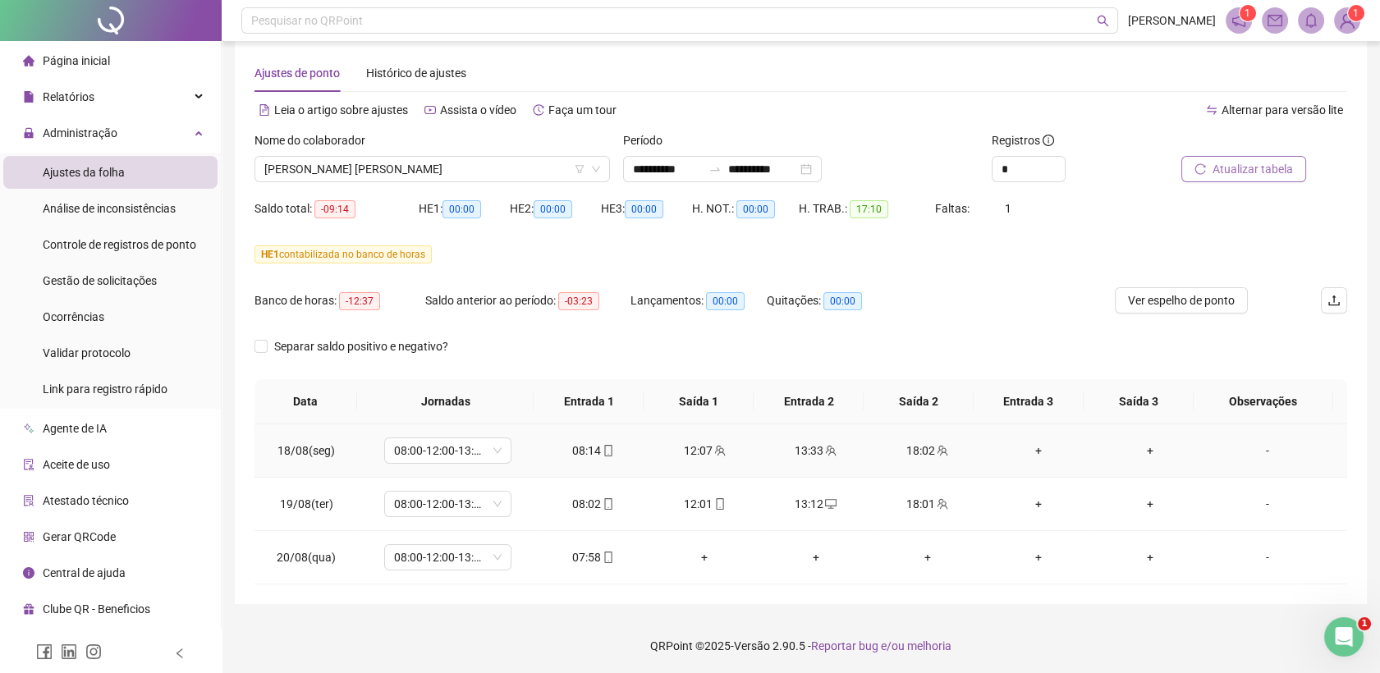
click at [606, 452] on icon "mobile" at bounding box center [607, 450] width 7 height 11
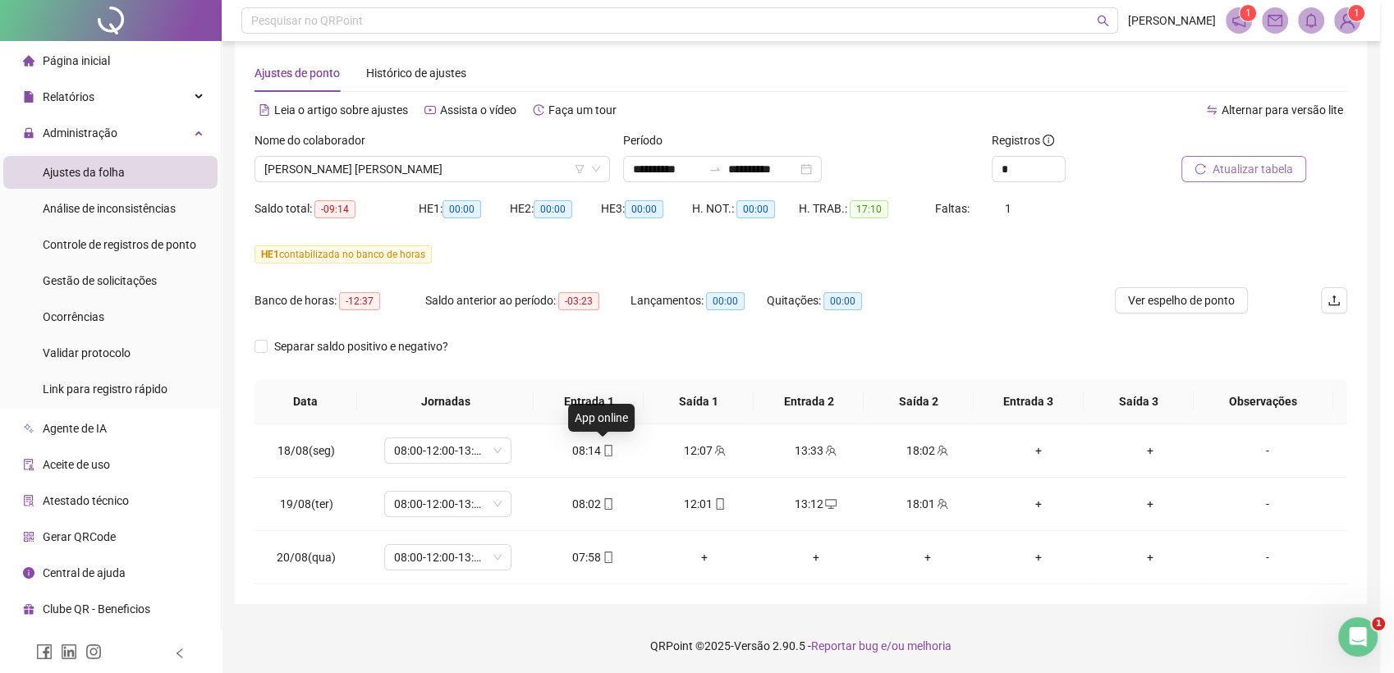
type input "**********"
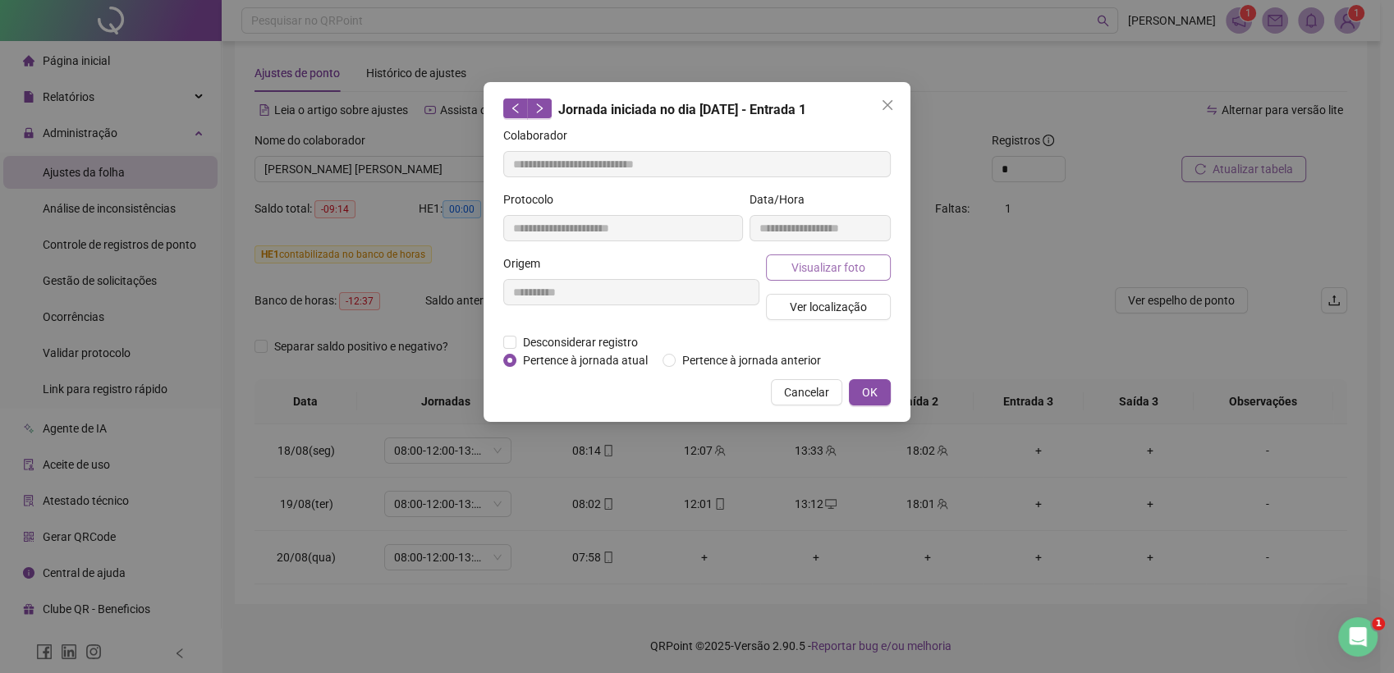
click at [841, 261] on span "Visualizar foto" at bounding box center [828, 268] width 74 height 18
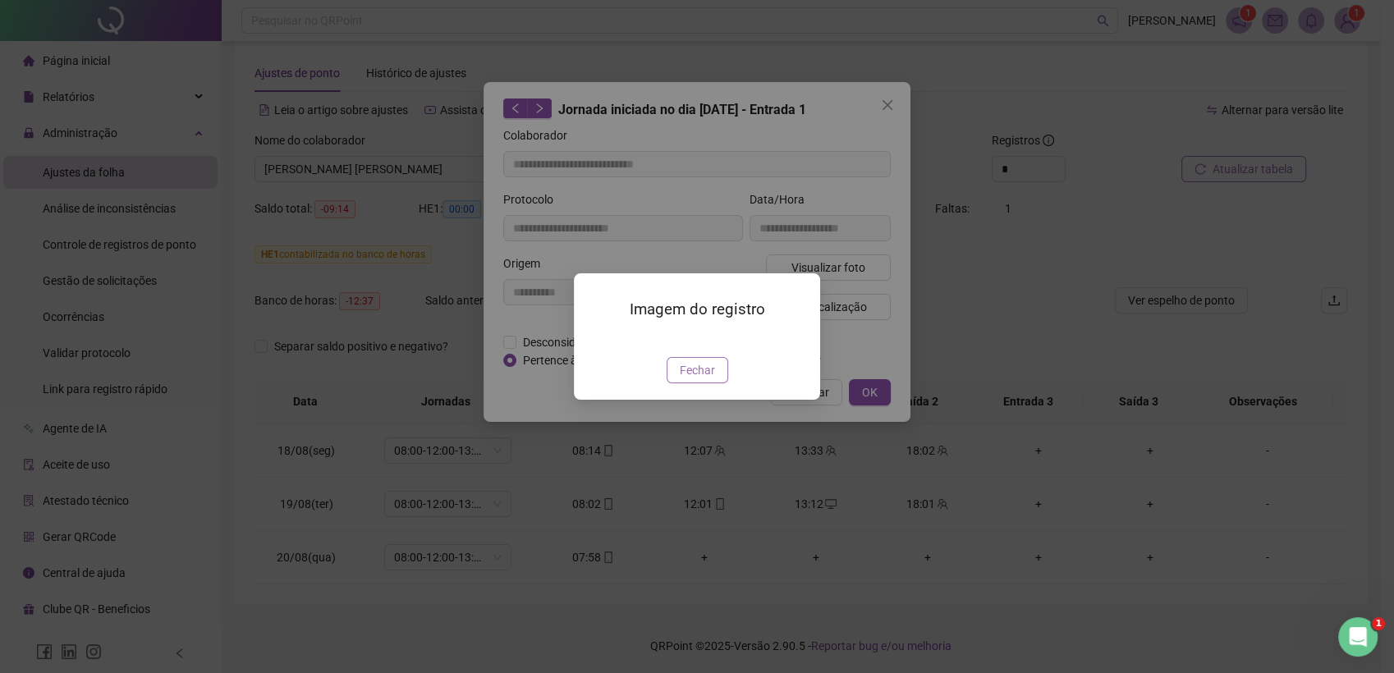
click at [705, 379] on span "Fechar" at bounding box center [697, 370] width 35 height 18
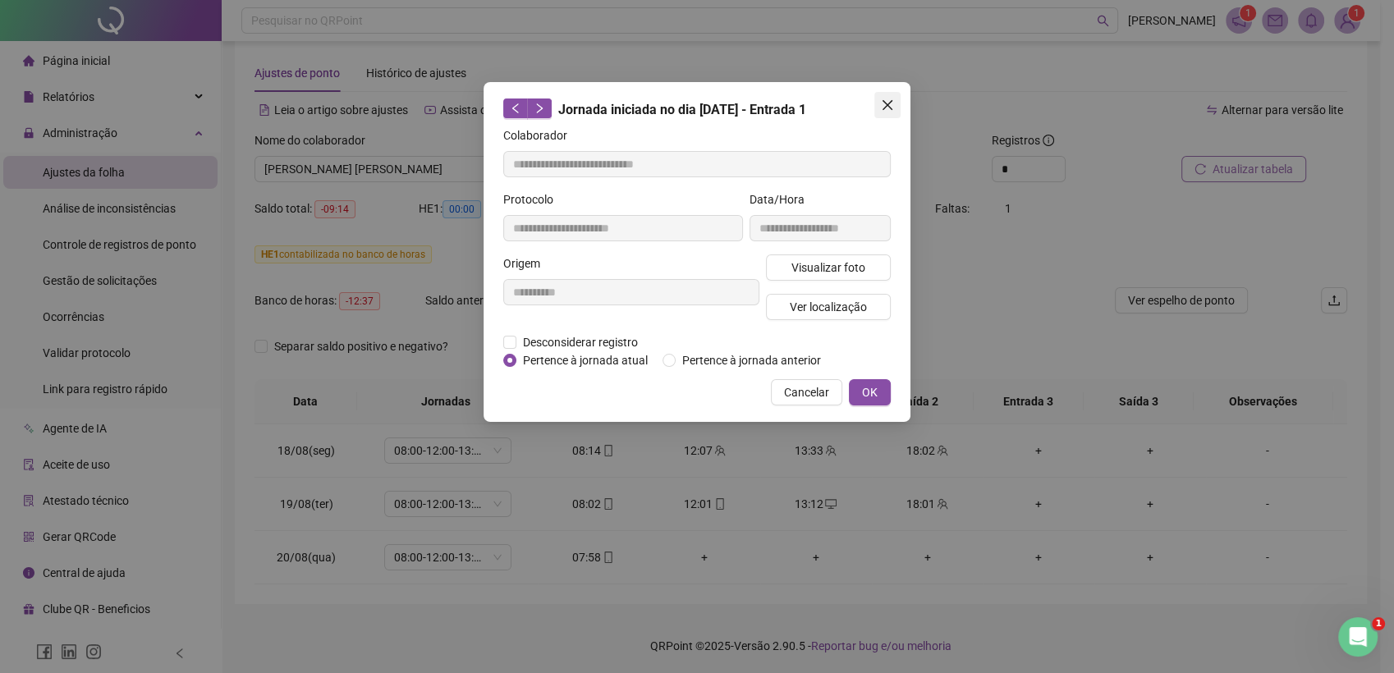
click at [890, 95] on button "Close" at bounding box center [887, 105] width 26 height 26
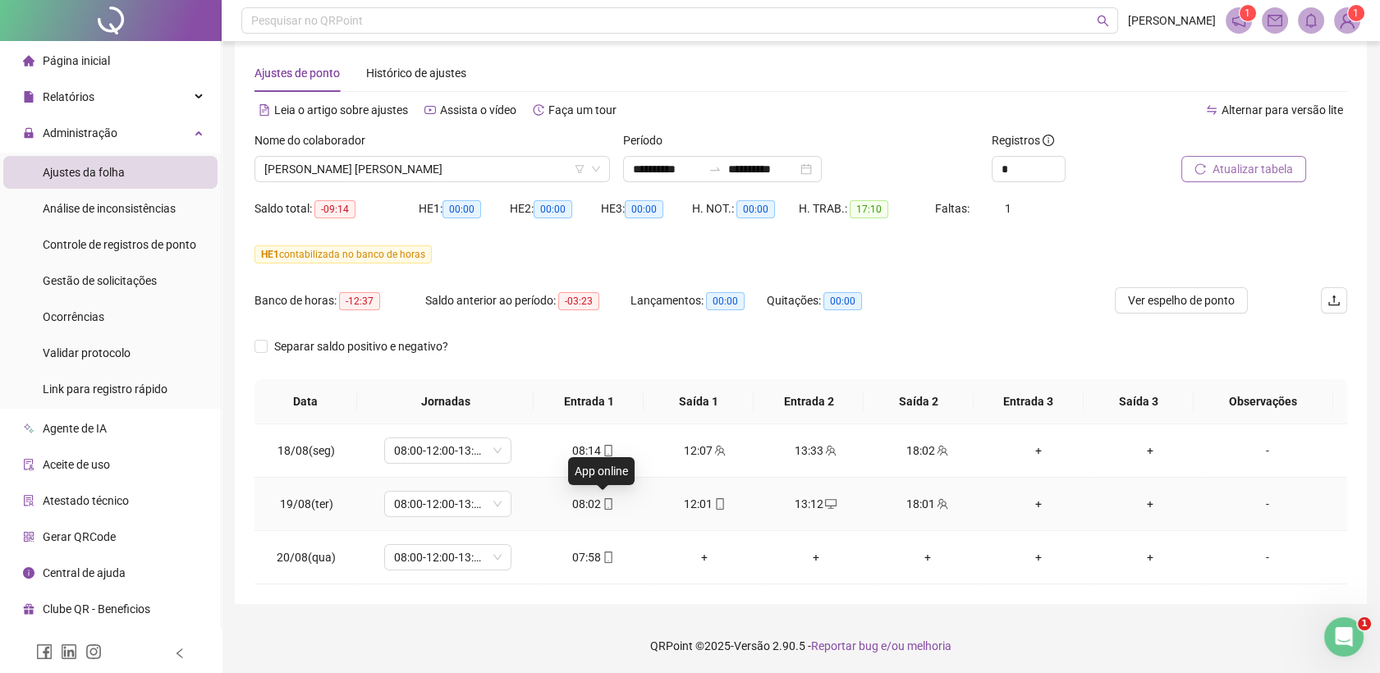
click at [604, 505] on icon "mobile" at bounding box center [608, 503] width 11 height 11
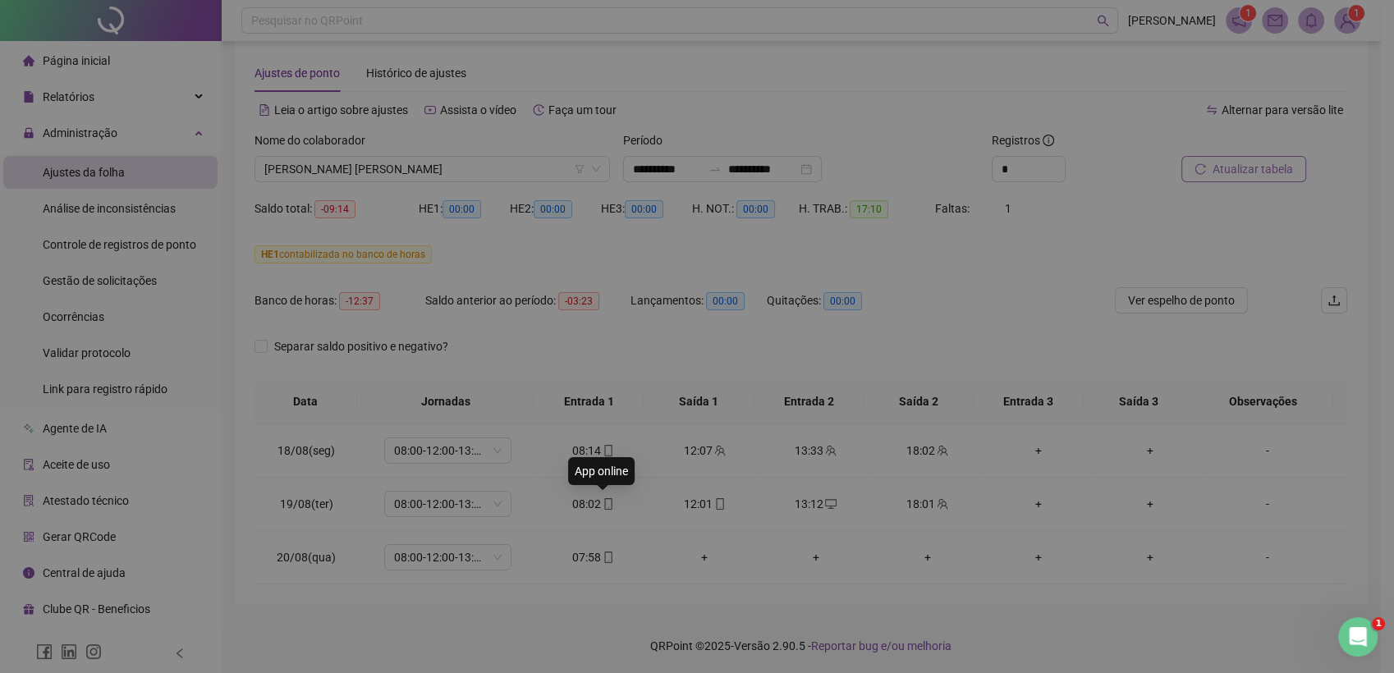
type input "**********"
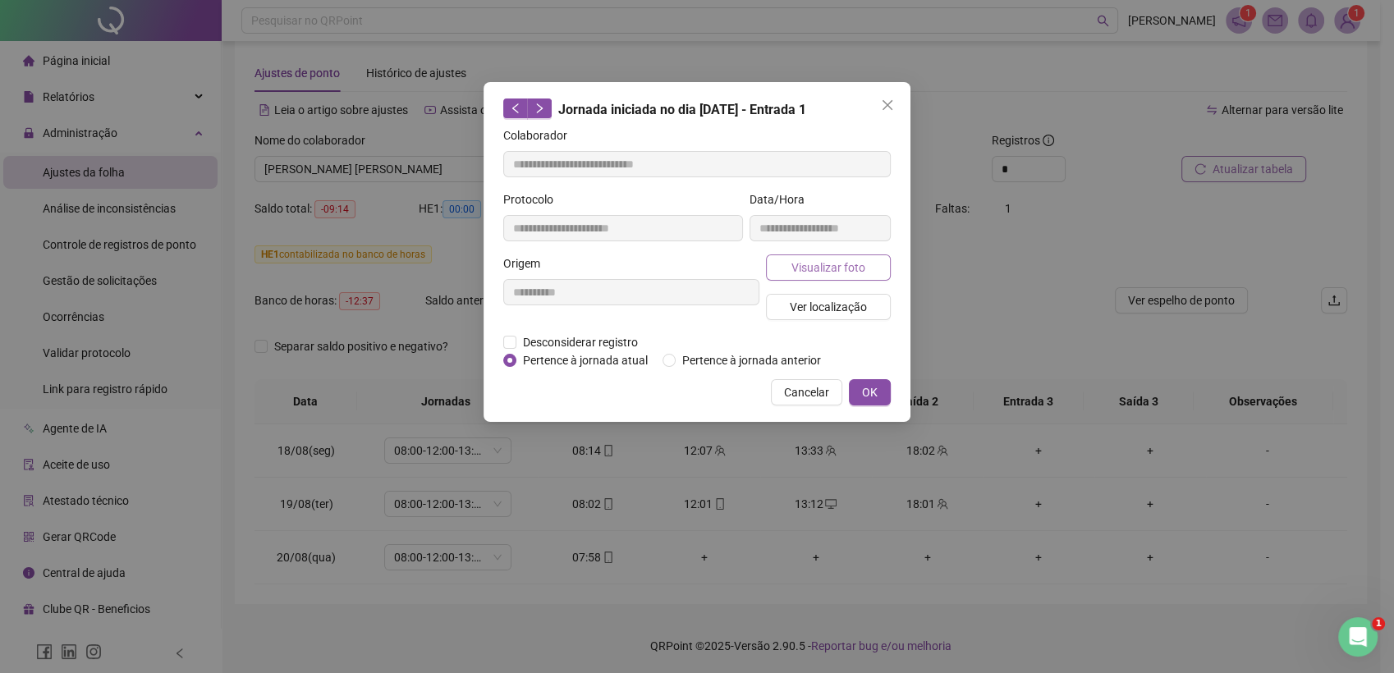
click at [822, 264] on span "Visualizar foto" at bounding box center [828, 268] width 74 height 18
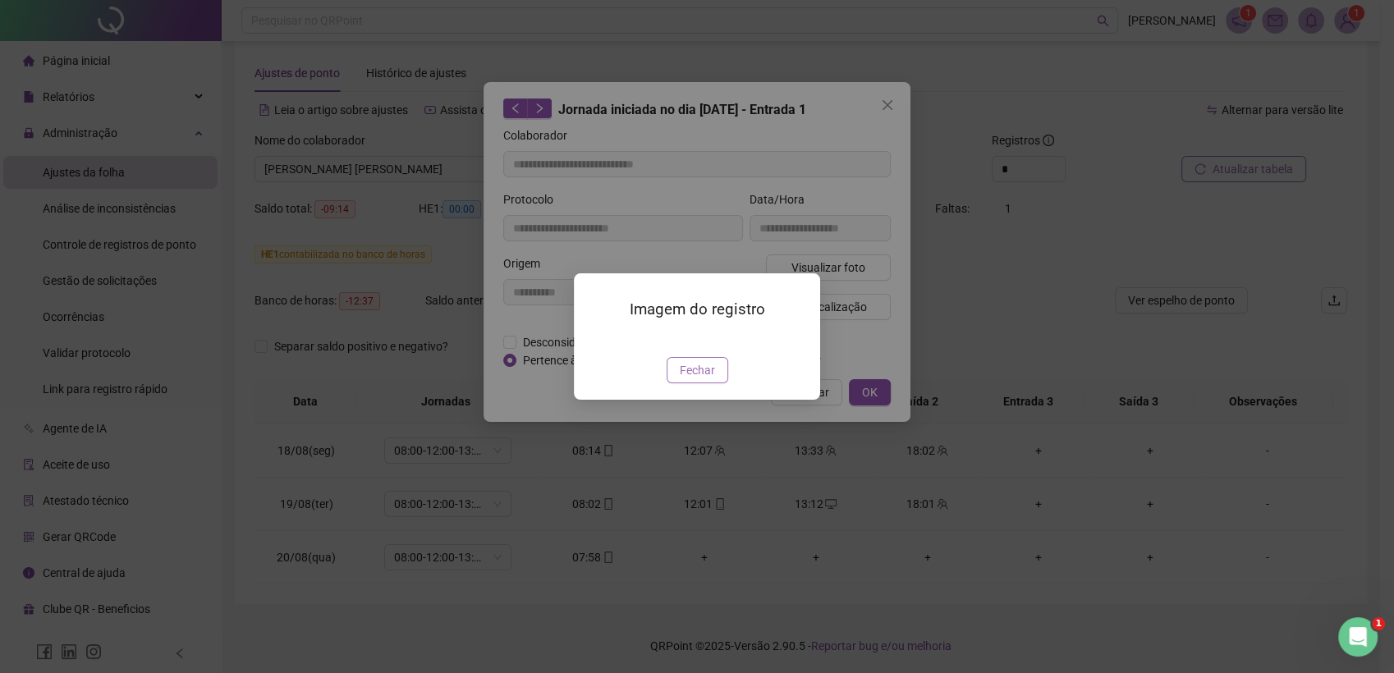
click at [689, 379] on span "Fechar" at bounding box center [697, 370] width 35 height 18
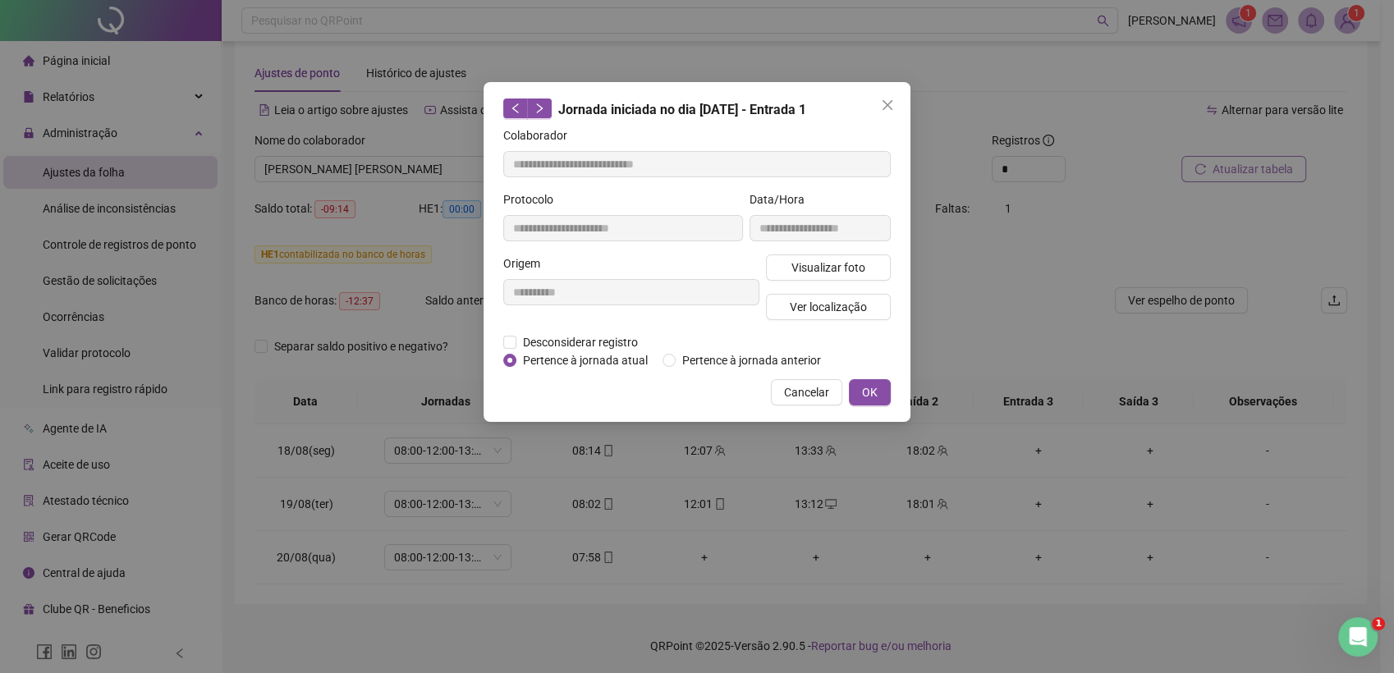
click at [896, 106] on span "Close" at bounding box center [887, 105] width 26 height 13
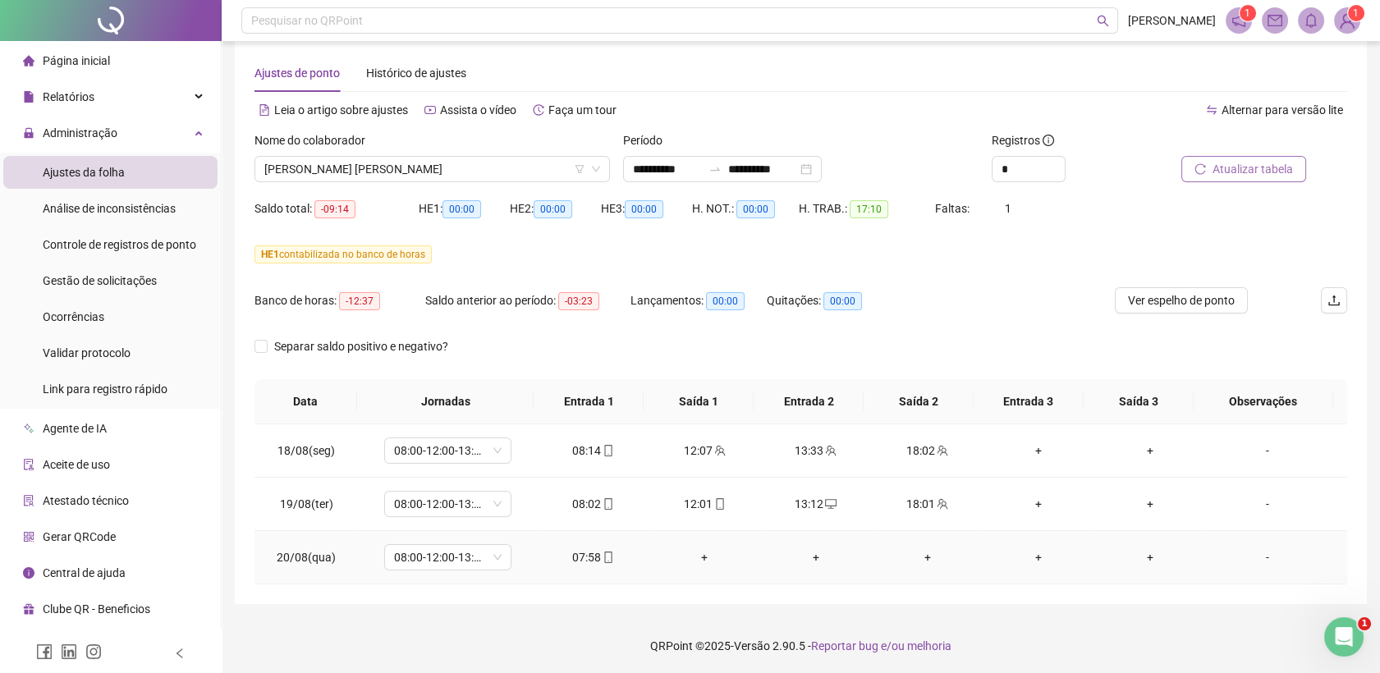
click at [602, 564] on div "07:58" at bounding box center [593, 557] width 85 height 18
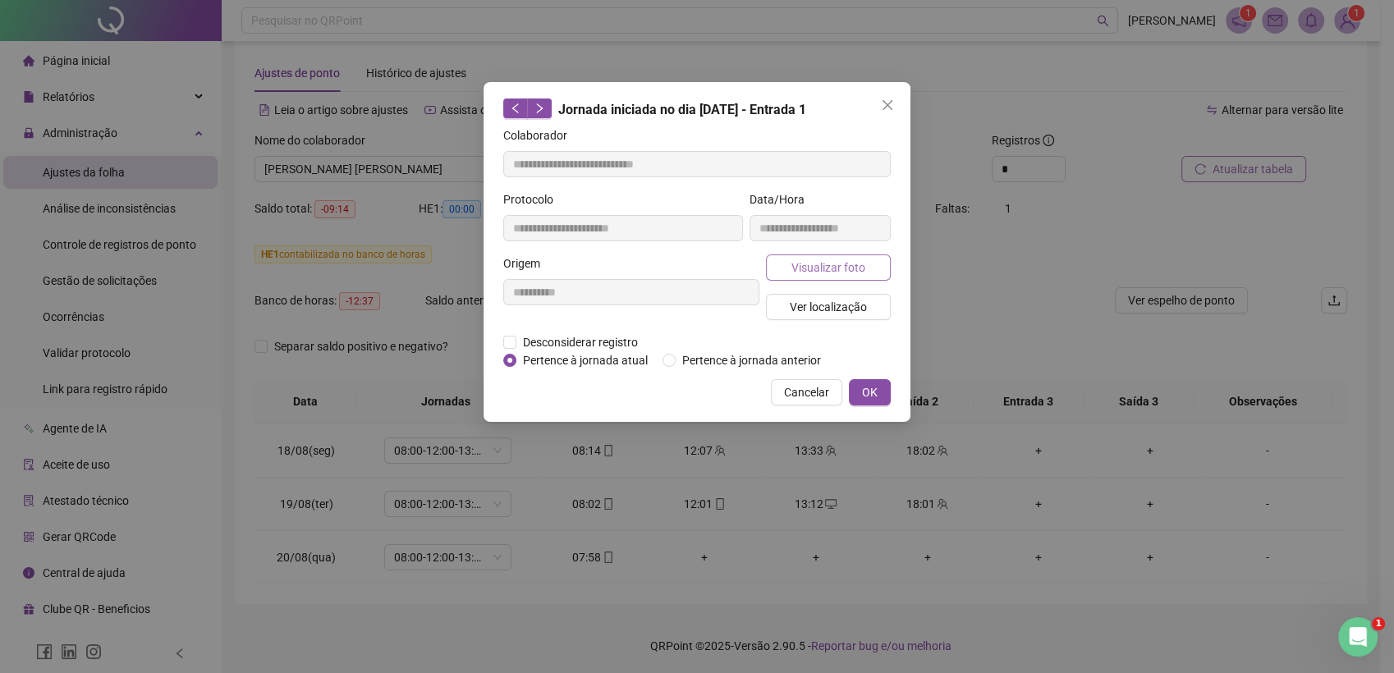
click at [830, 267] on span "Visualizar foto" at bounding box center [828, 268] width 74 height 18
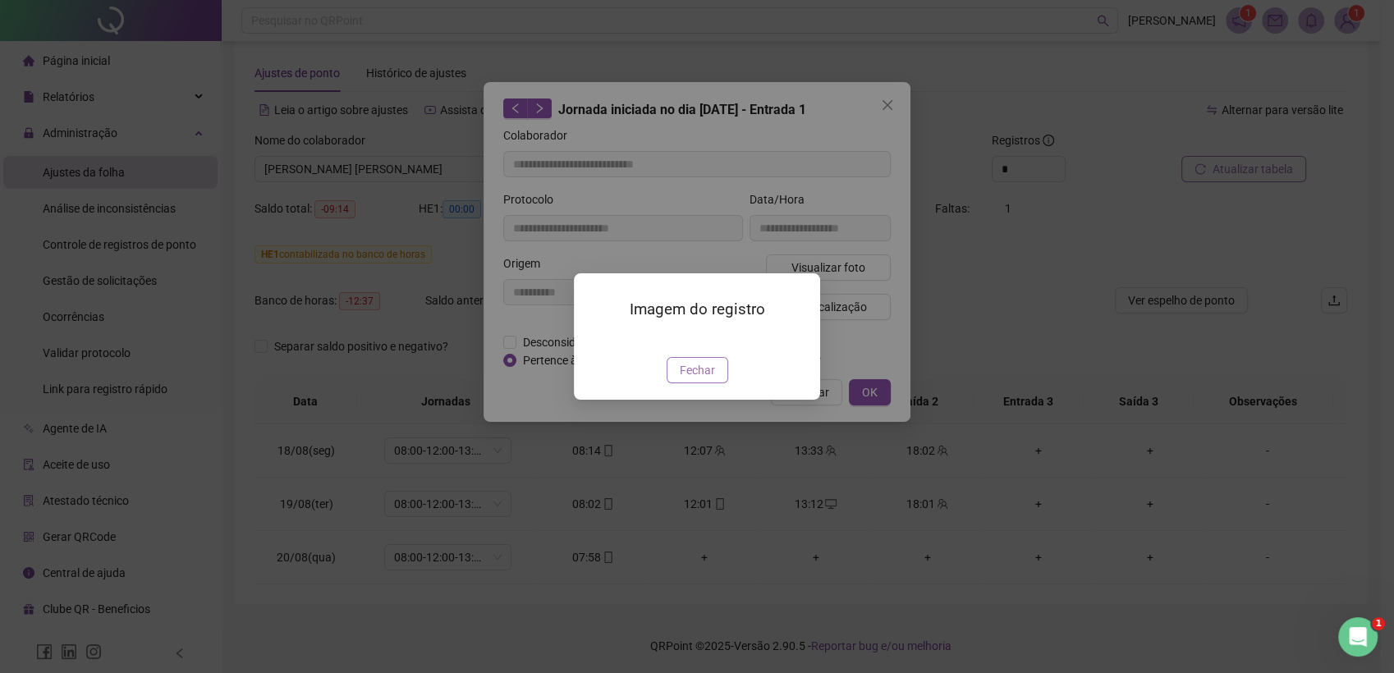
click at [701, 379] on span "Fechar" at bounding box center [697, 370] width 35 height 18
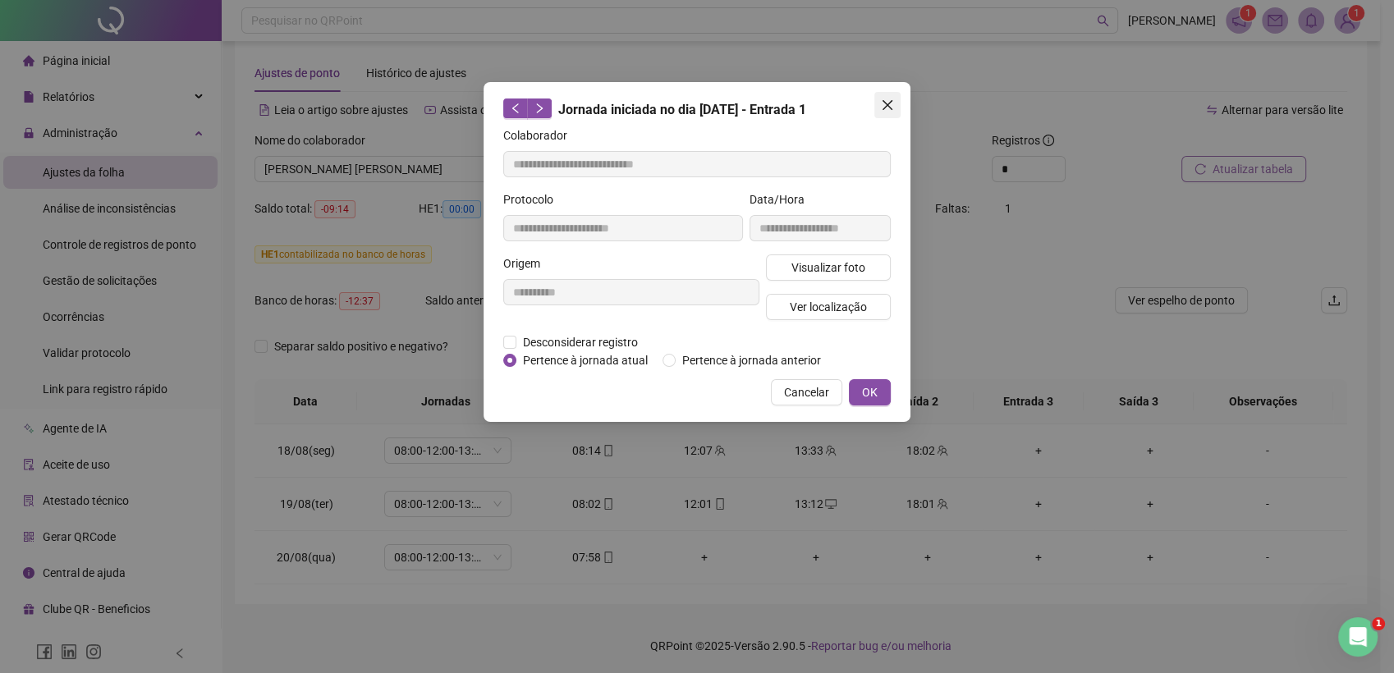
click at [889, 104] on icon "close" at bounding box center [887, 105] width 13 height 13
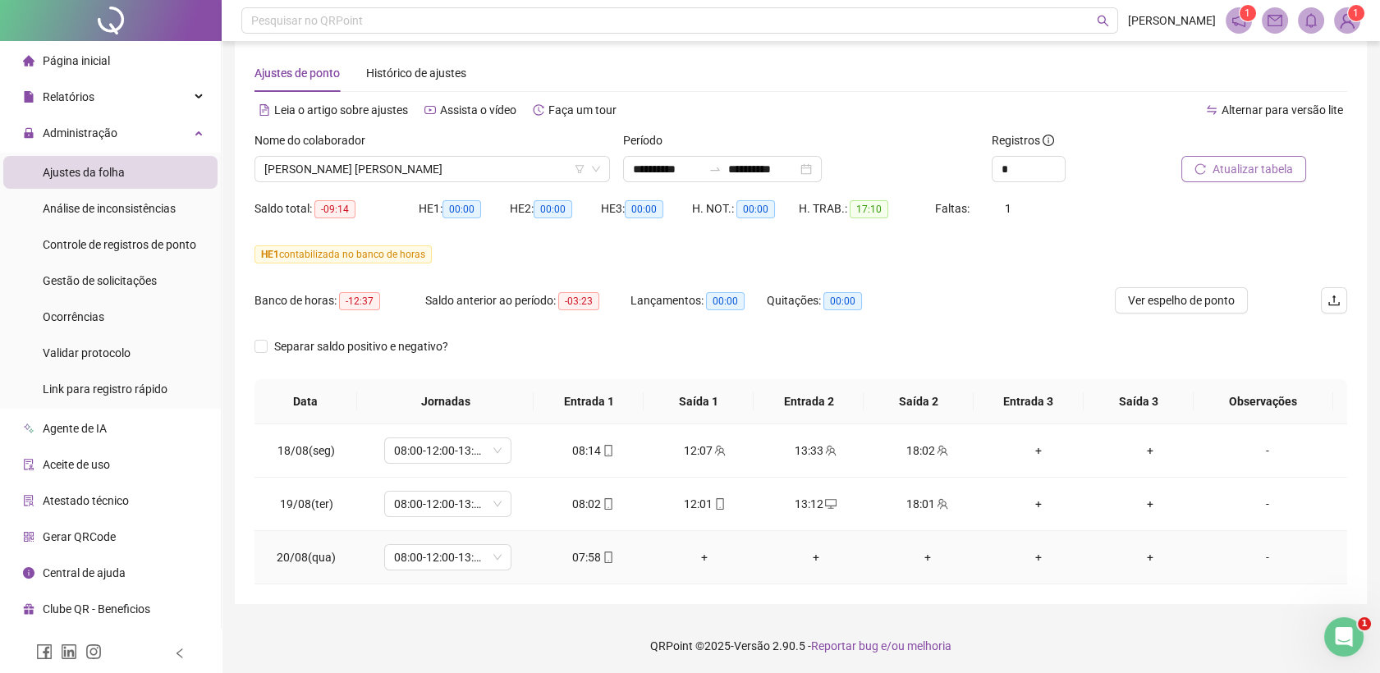
click at [603, 555] on icon "mobile" at bounding box center [608, 557] width 11 height 11
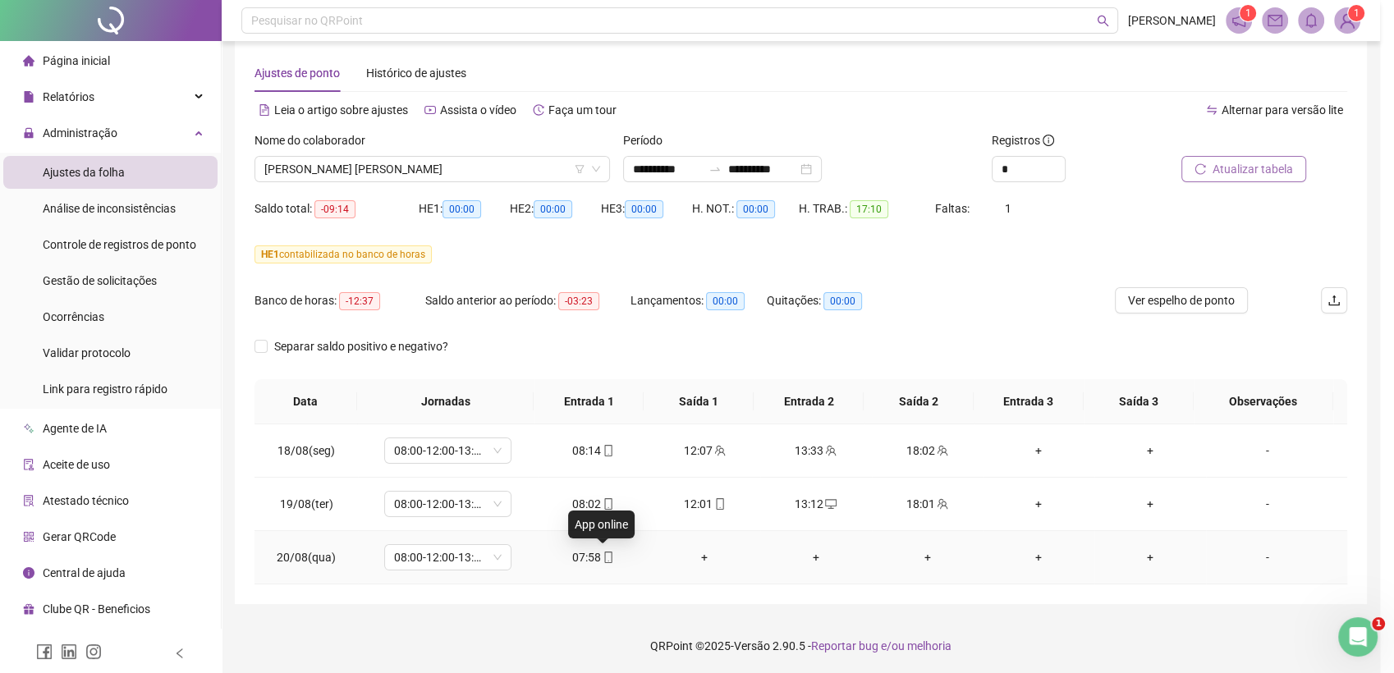
type input "**********"
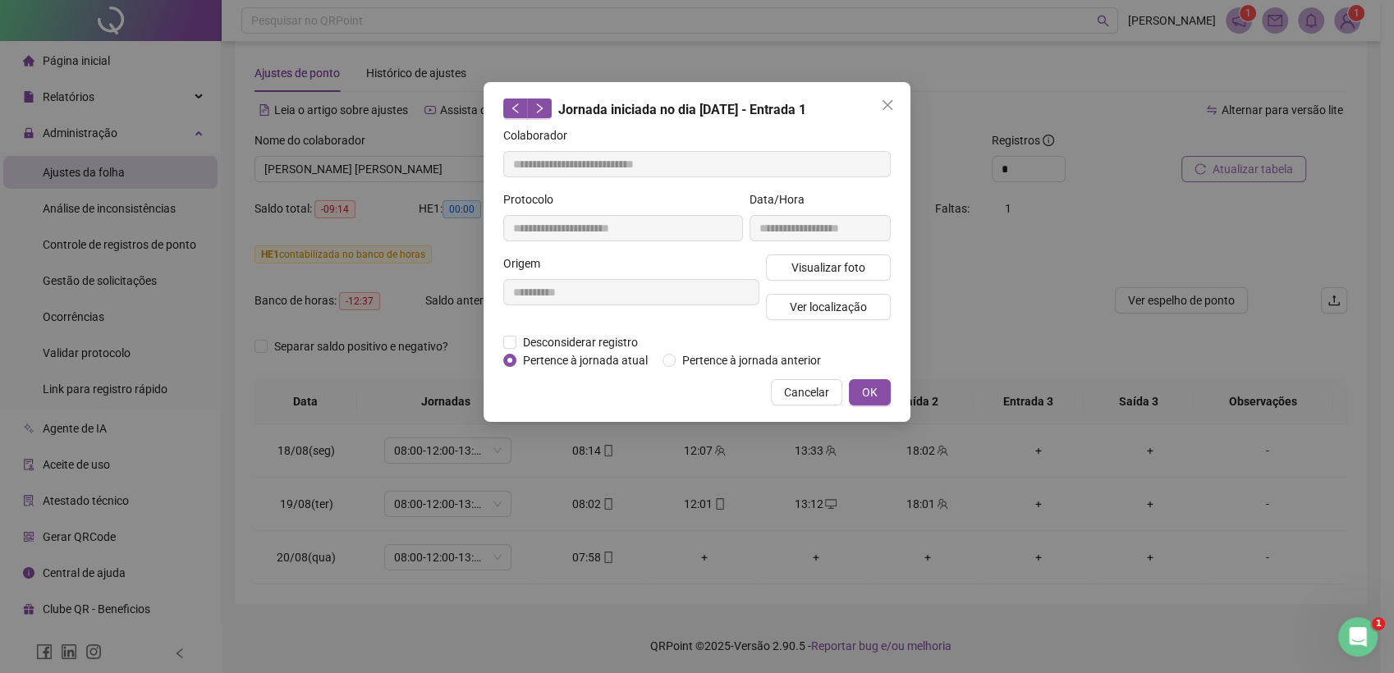
click at [791, 290] on div "Visualizar foto Ver localização" at bounding box center [828, 293] width 131 height 79
click at [789, 274] on button "Visualizar foto" at bounding box center [828, 267] width 125 height 26
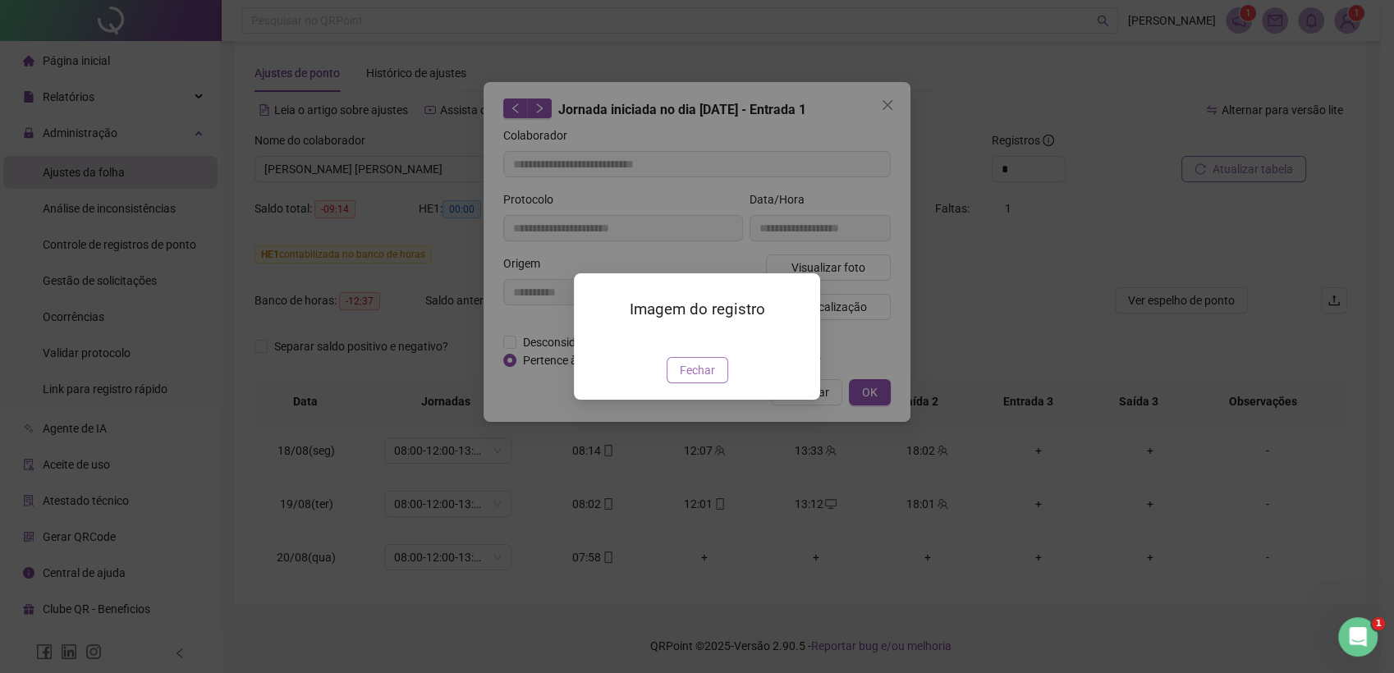
click at [695, 379] on span "Fechar" at bounding box center [697, 370] width 35 height 18
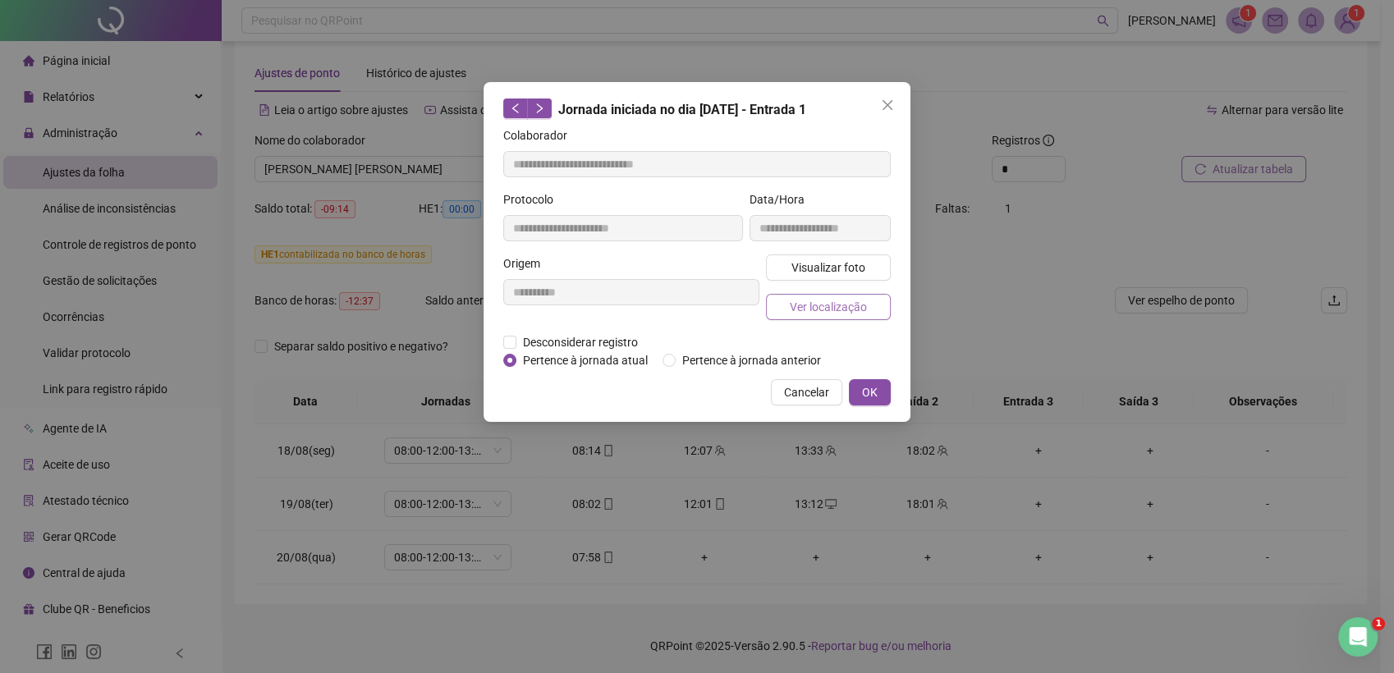
click at [809, 317] on button "Ver localização" at bounding box center [828, 307] width 125 height 26
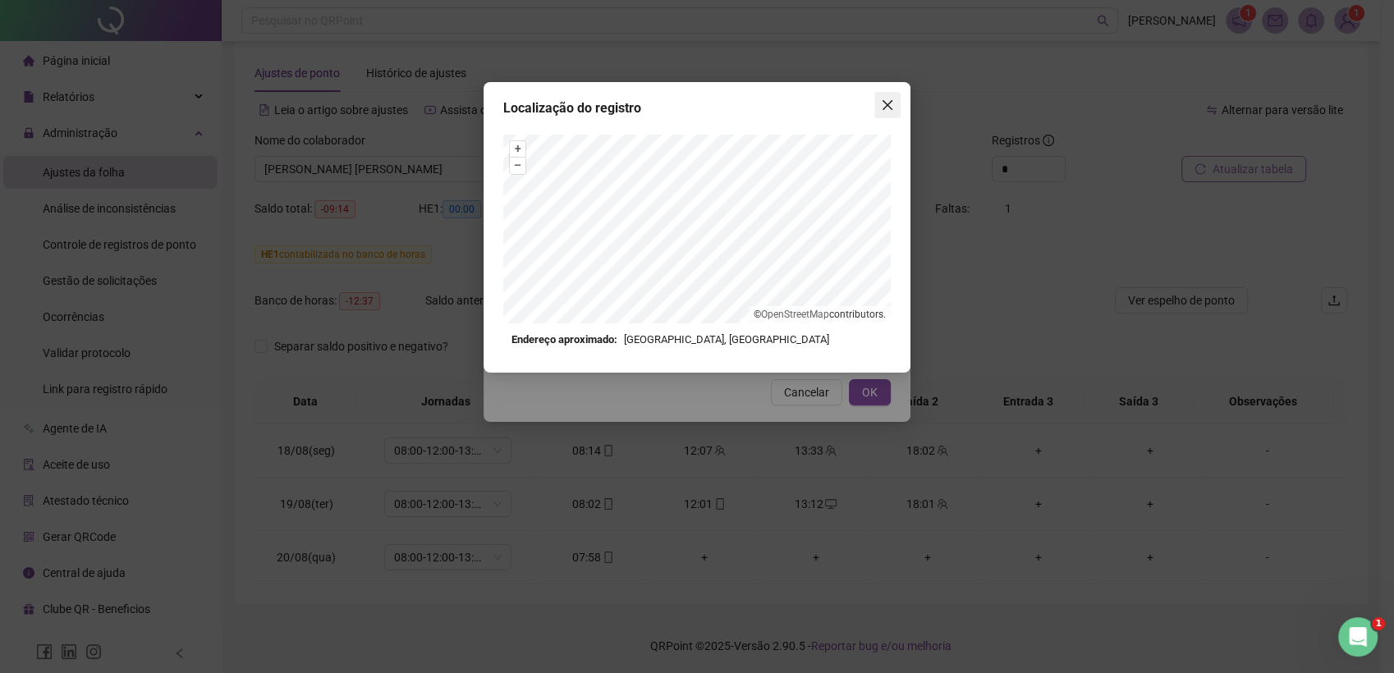
click at [894, 107] on span "Close" at bounding box center [887, 105] width 26 height 13
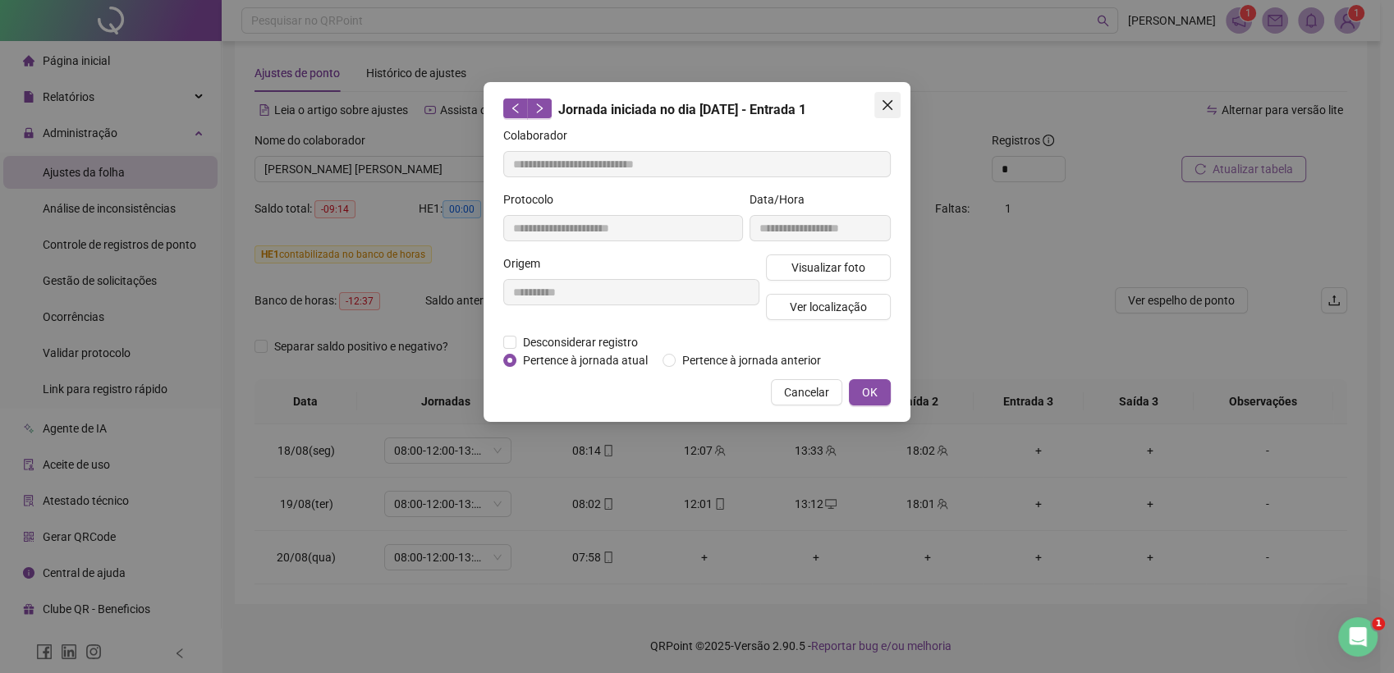
click at [887, 102] on icon "close" at bounding box center [887, 105] width 13 height 13
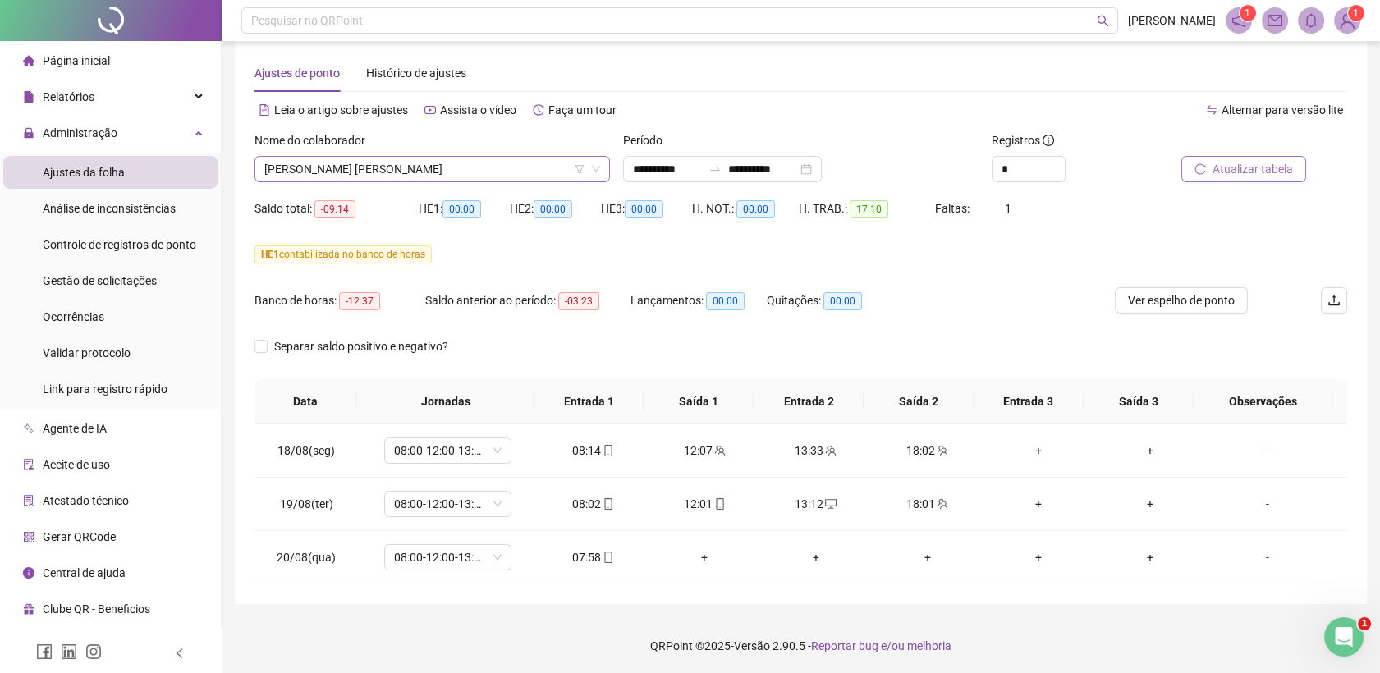
click at [558, 168] on span "[PERSON_NAME] [PERSON_NAME]" at bounding box center [432, 169] width 336 height 25
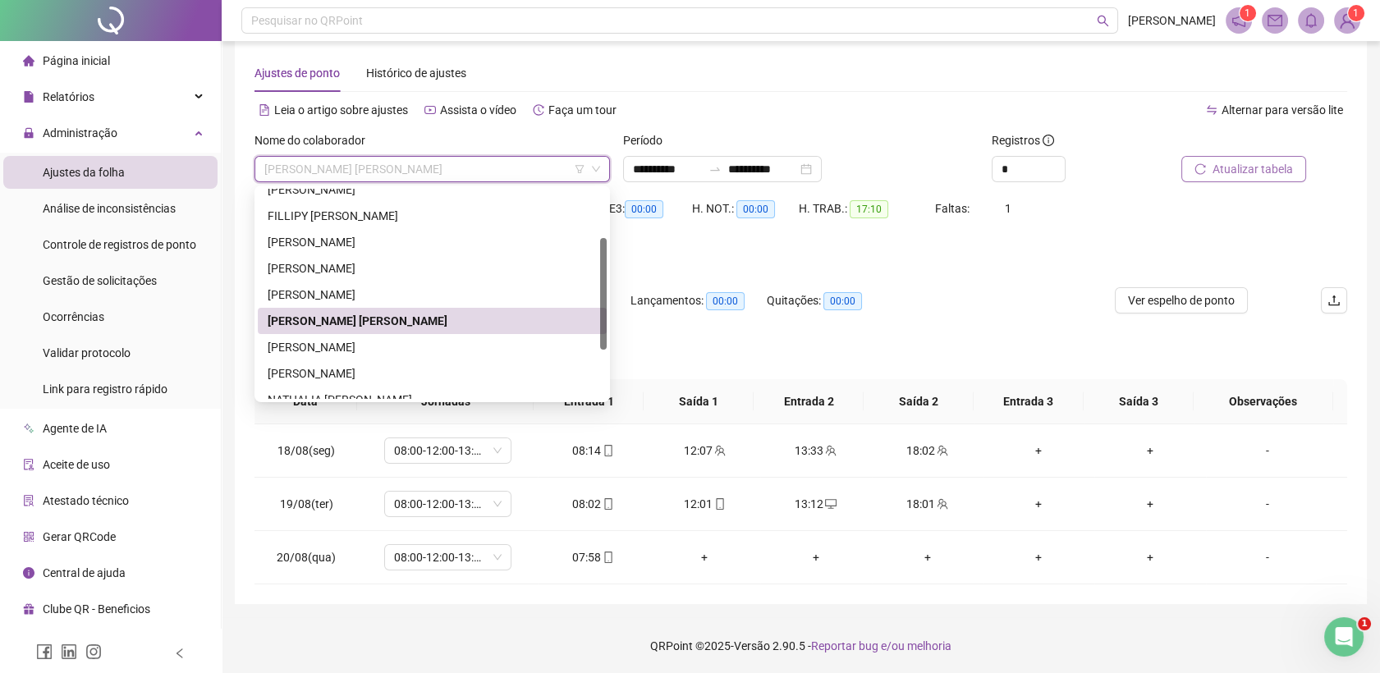
scroll to position [182, 0]
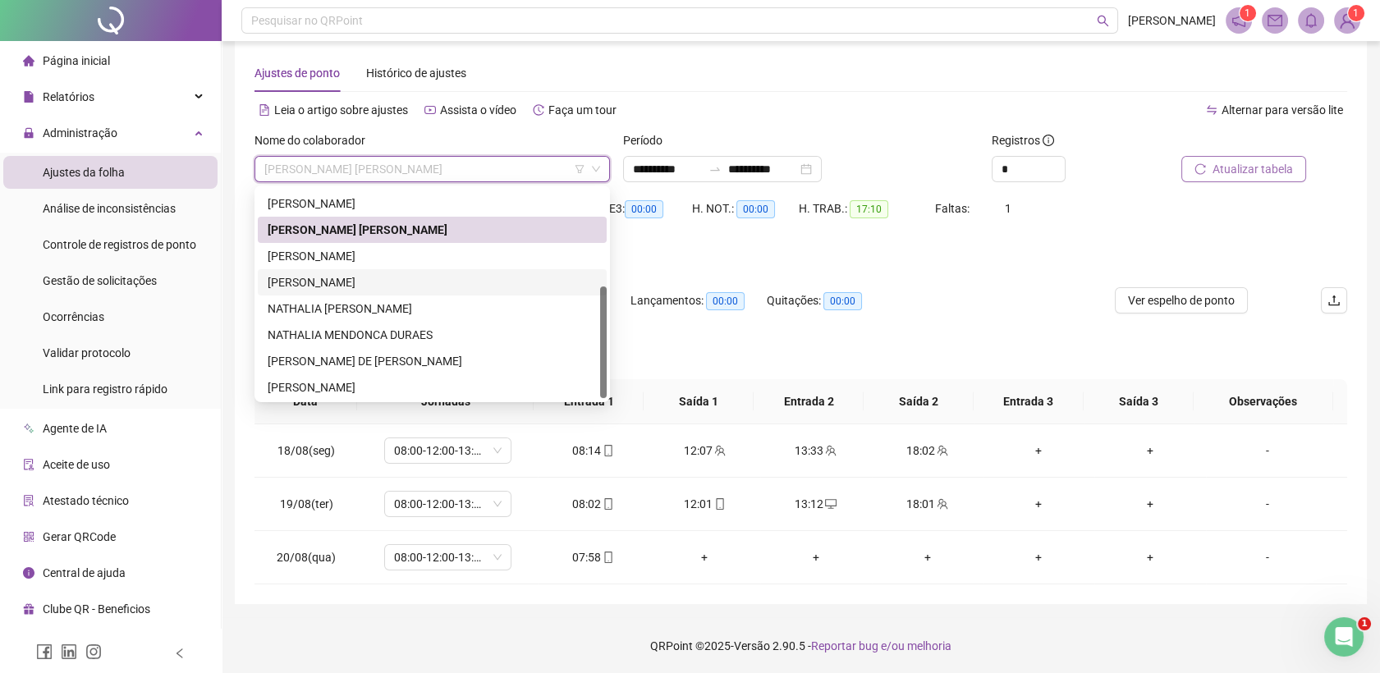
click at [391, 279] on div "[PERSON_NAME]" at bounding box center [432, 282] width 329 height 18
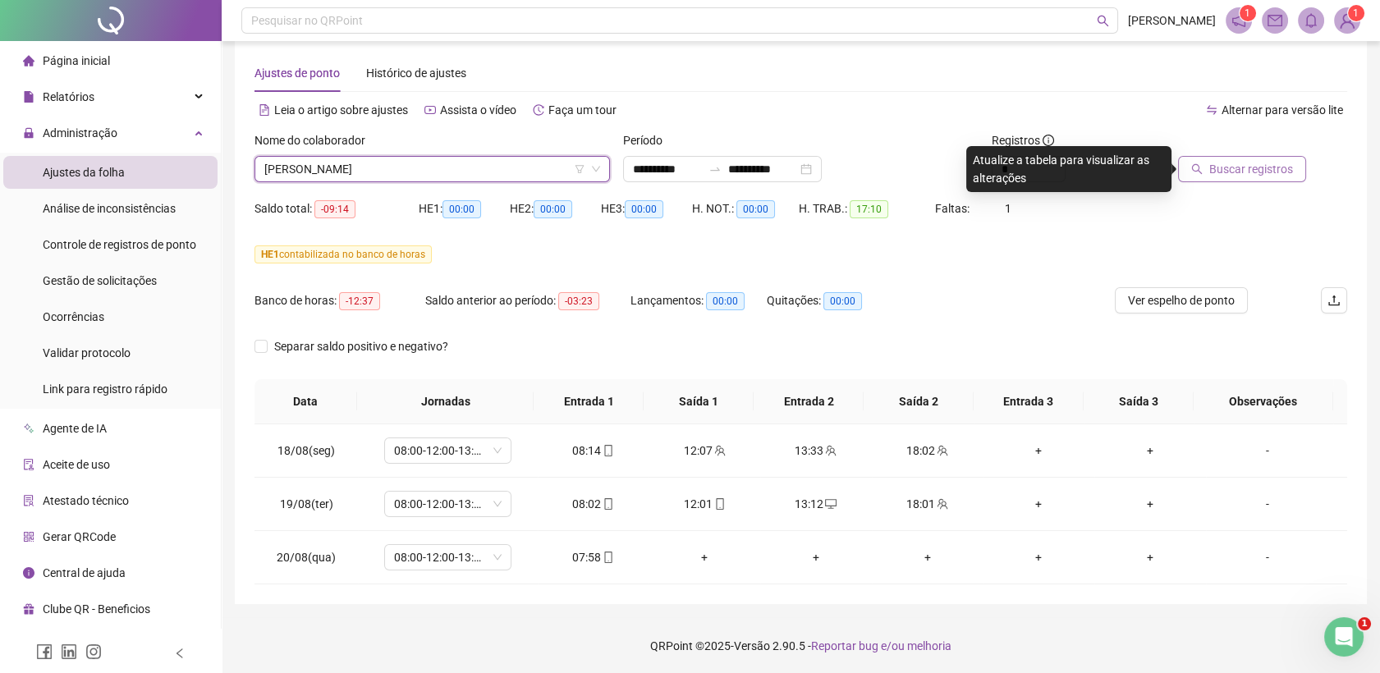
click at [493, 169] on span "[PERSON_NAME]" at bounding box center [432, 169] width 336 height 25
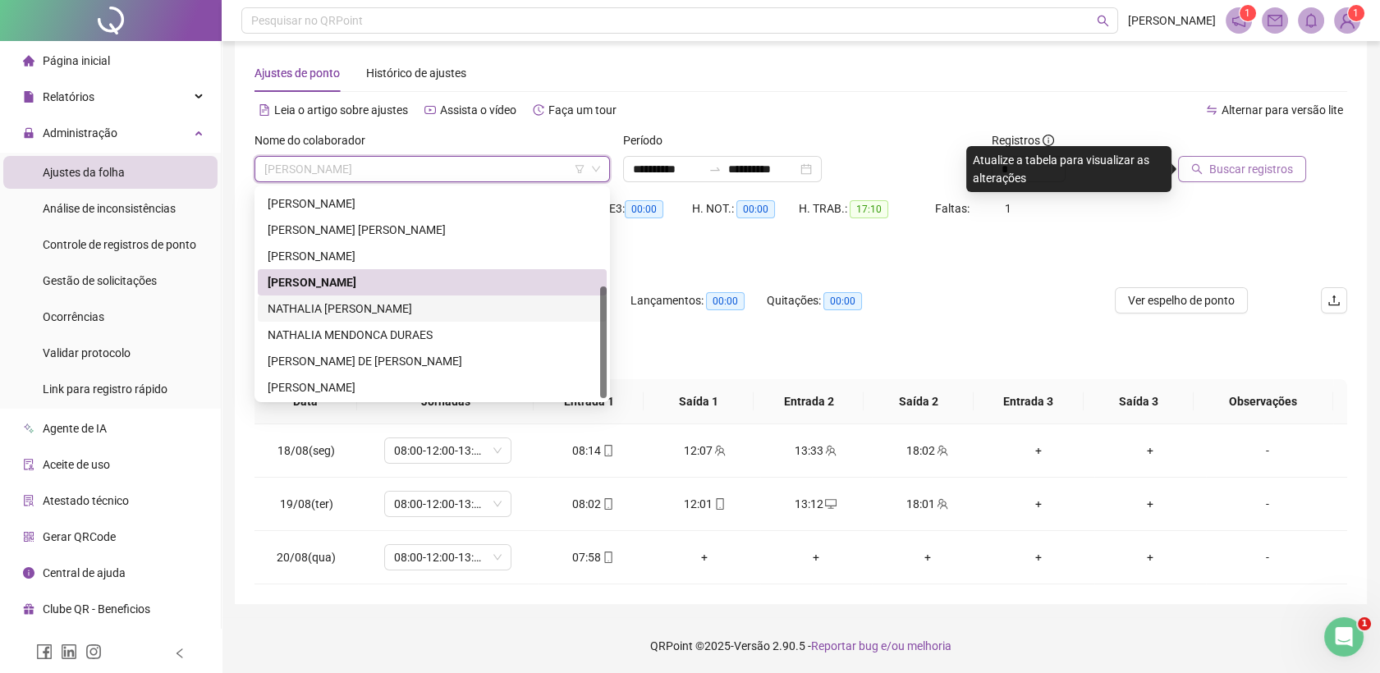
scroll to position [184, 0]
click at [369, 309] on div "NATHALIA [PERSON_NAME]" at bounding box center [432, 307] width 329 height 18
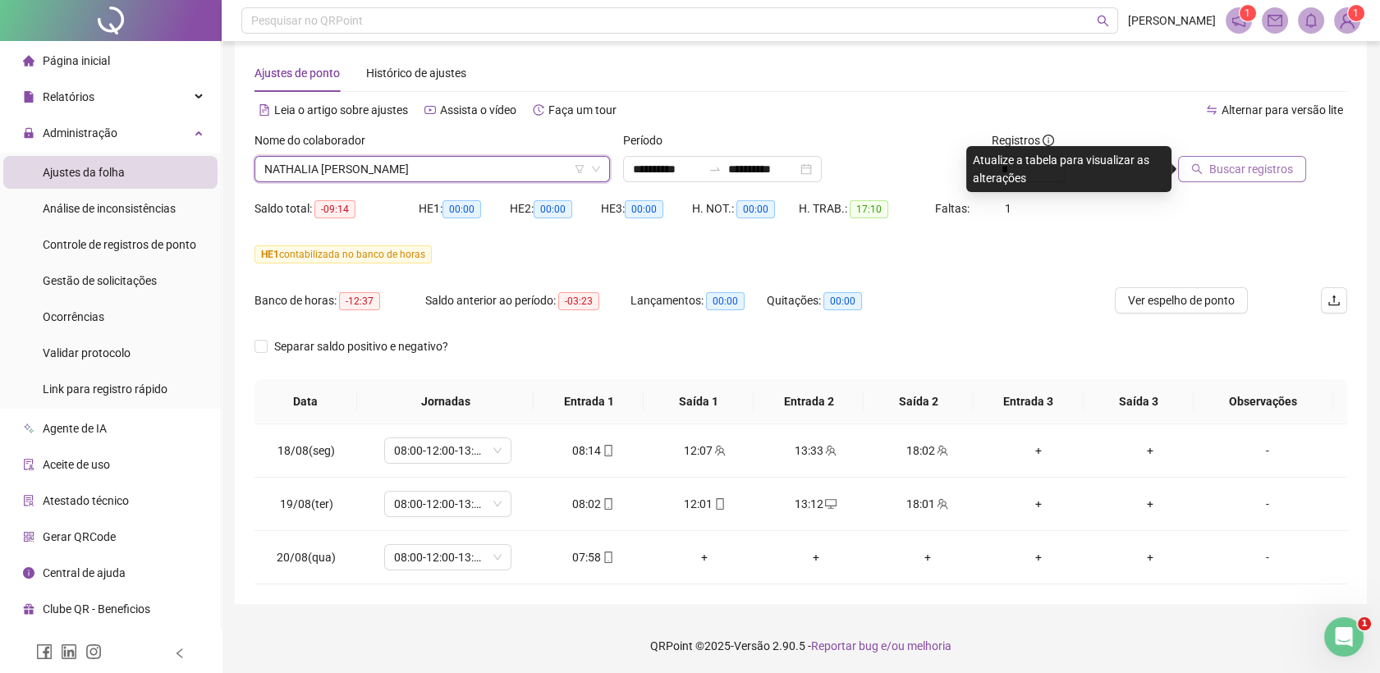
click at [1228, 163] on span "Buscar registros" at bounding box center [1251, 169] width 84 height 18
